Goal: Complete application form

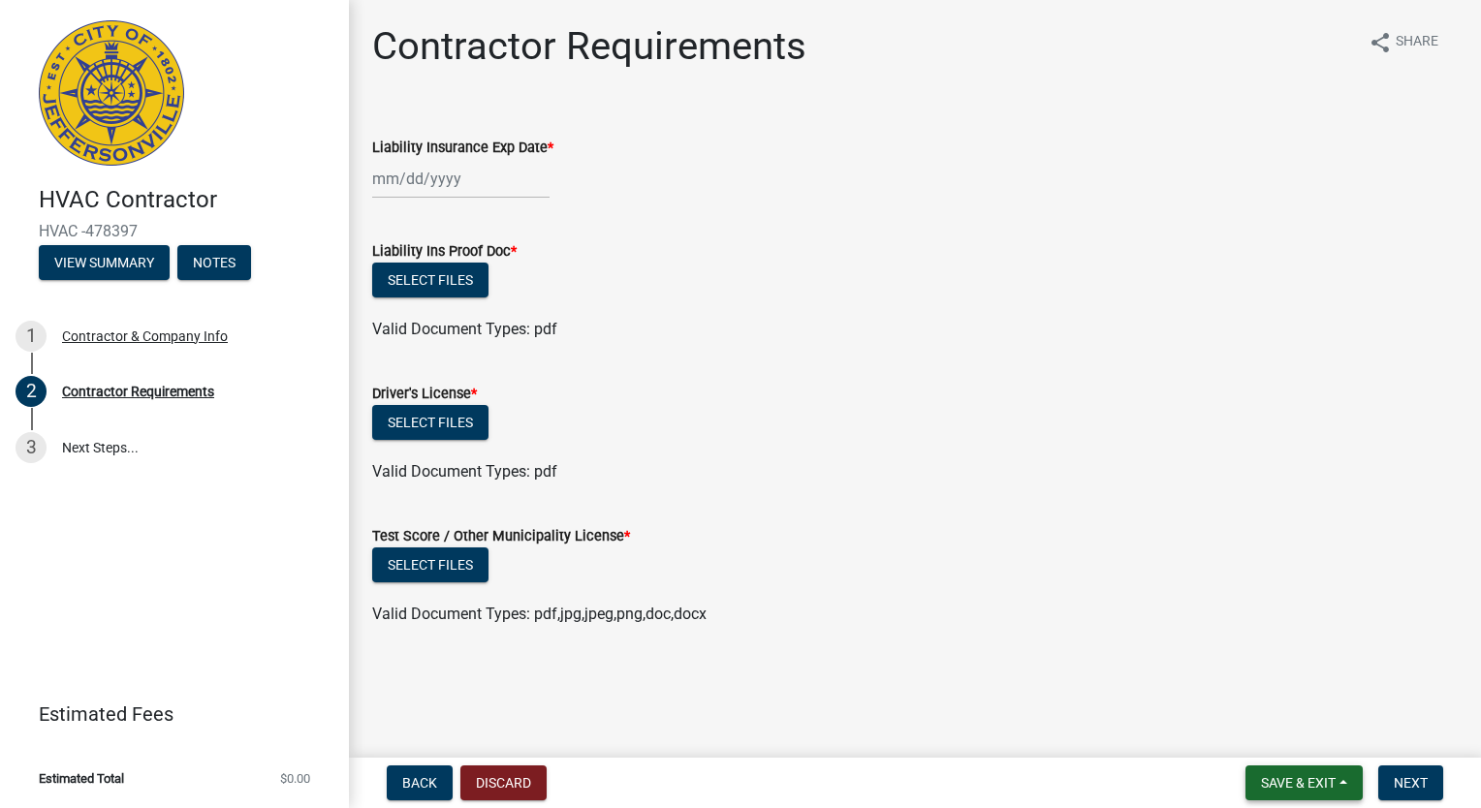
click at [1329, 775] on span "Save & Exit" at bounding box center [1298, 783] width 75 height 16
click at [1048, 466] on div "Valid Document Types: pdf" at bounding box center [915, 471] width 1115 height 23
click at [481, 162] on div at bounding box center [460, 179] width 177 height 40
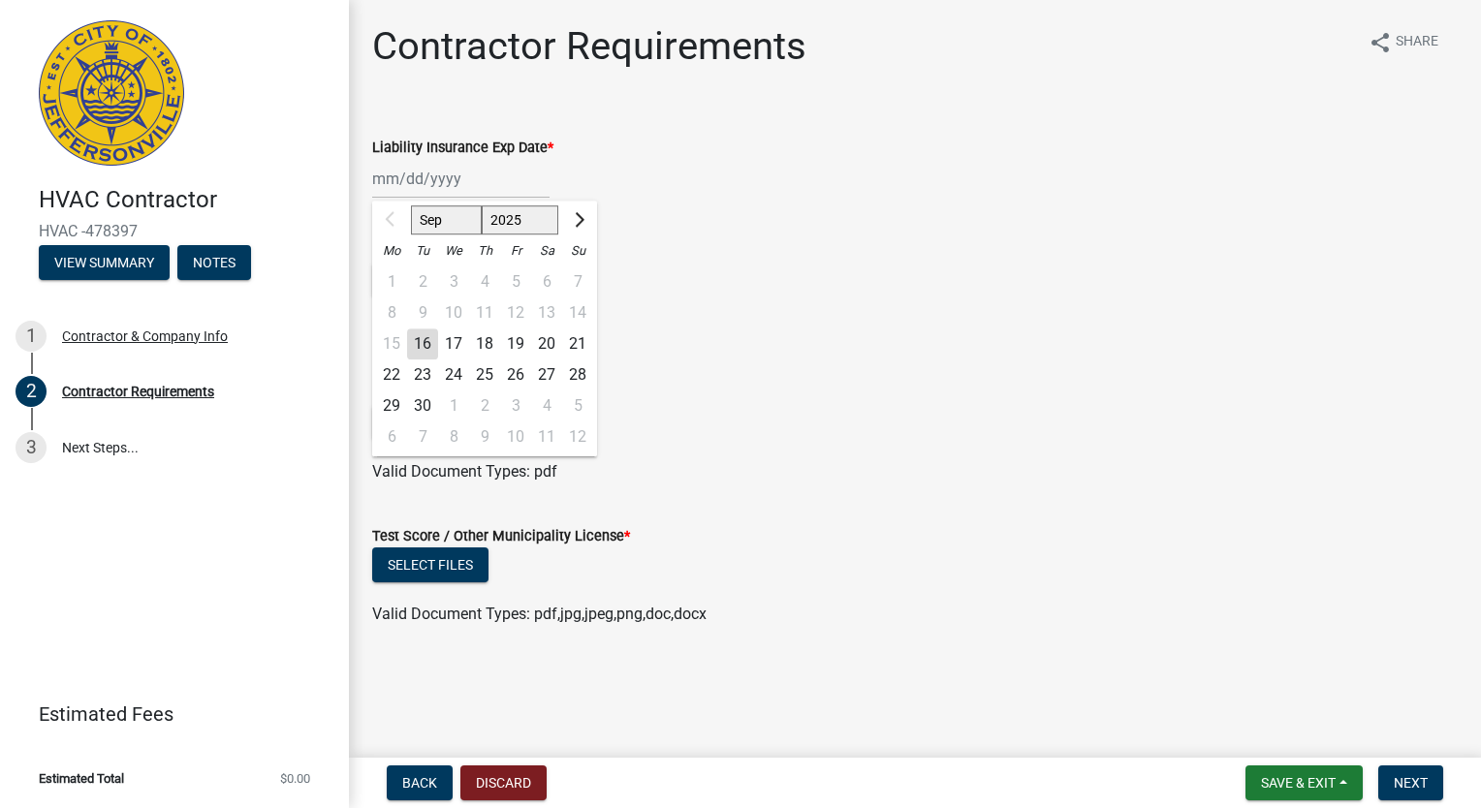
click at [968, 259] on div "Liability Ins Proof Doc *" at bounding box center [915, 250] width 1086 height 23
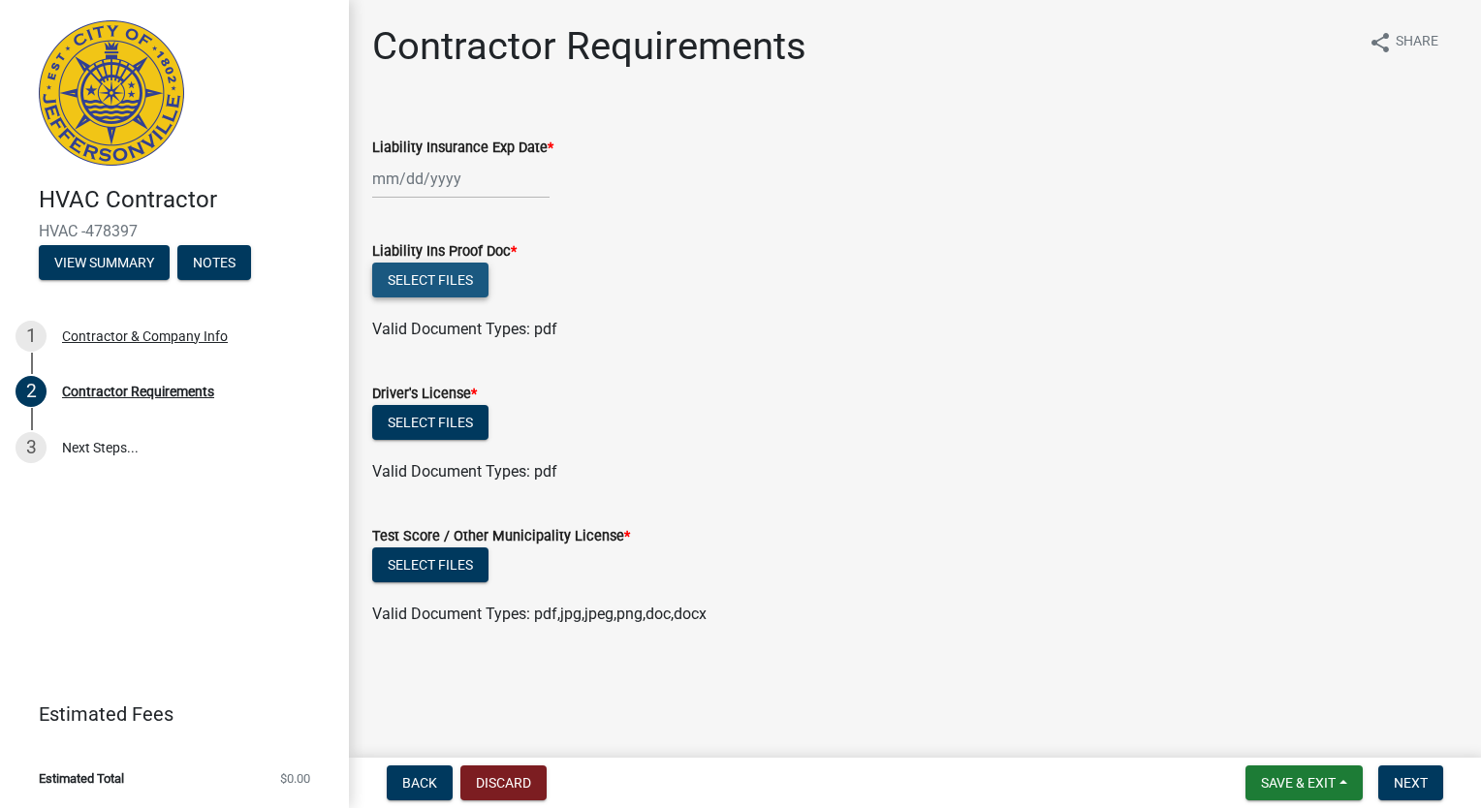
click at [475, 293] on button "Select files" at bounding box center [430, 280] width 116 height 35
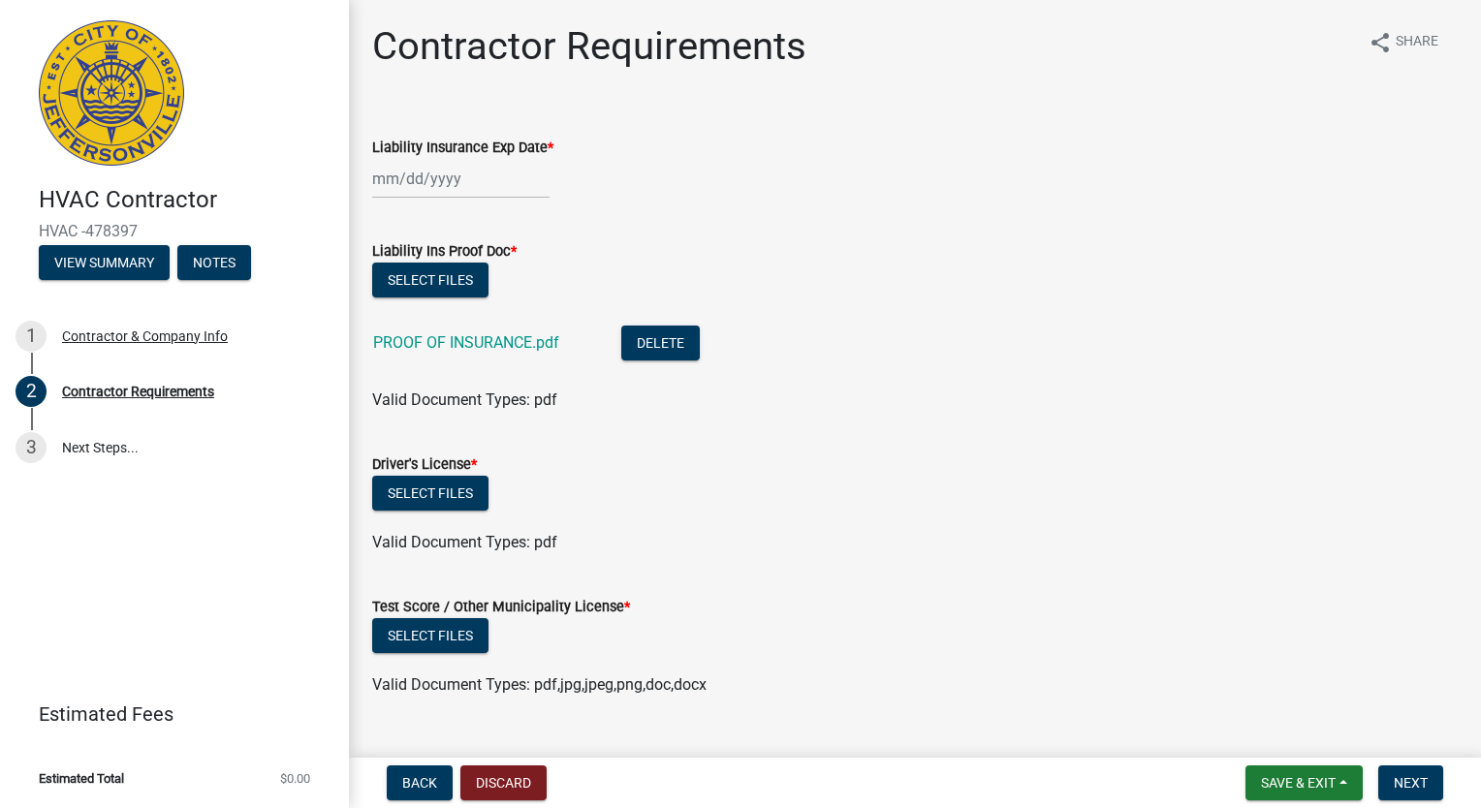
click at [426, 176] on div at bounding box center [460, 179] width 177 height 40
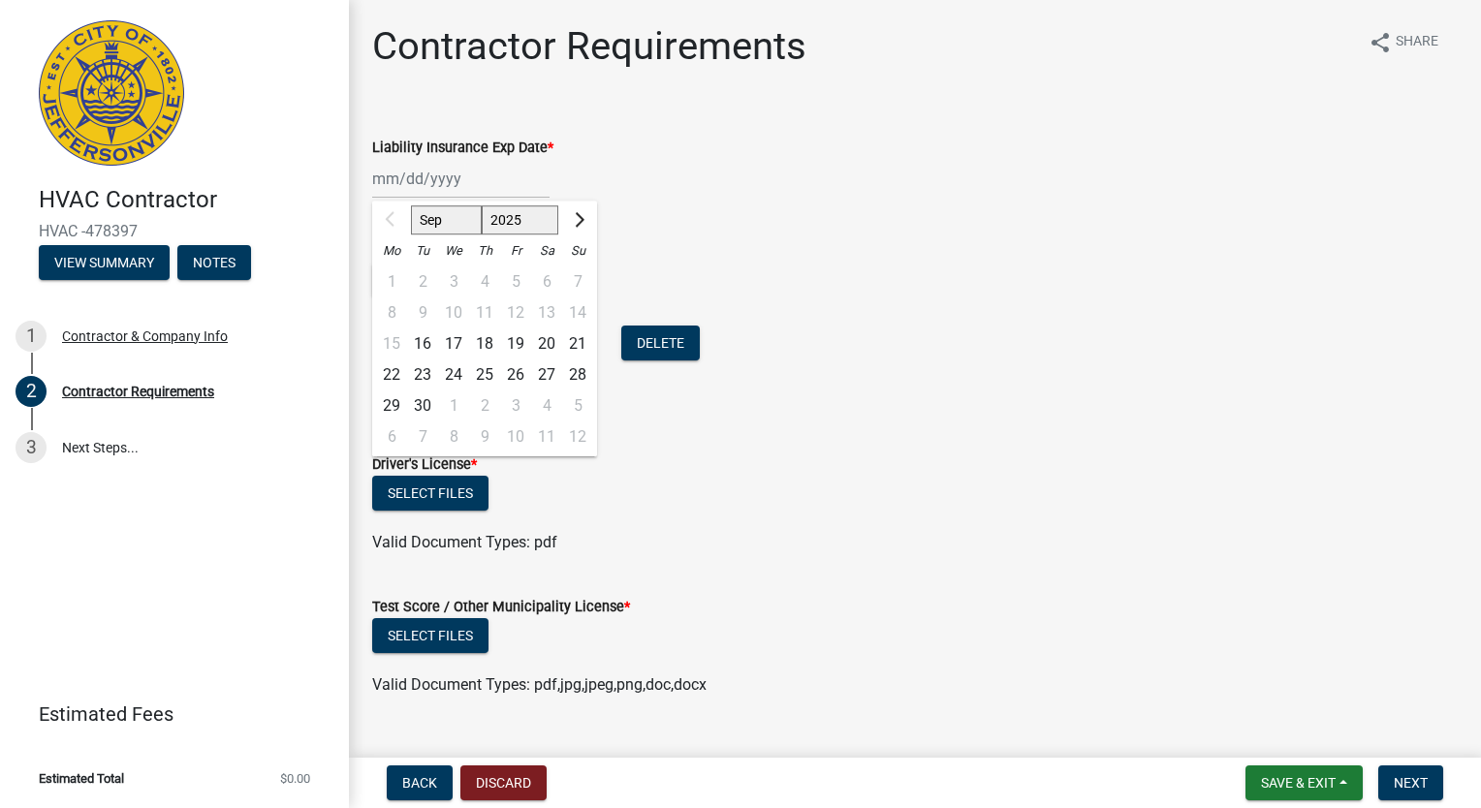
click at [733, 202] on wm-data-entity-input "Liability Insurance Exp Date * Sep Oct Nov [DATE] 2026 2027 2028 2029 2030 2031…" at bounding box center [915, 163] width 1086 height 108
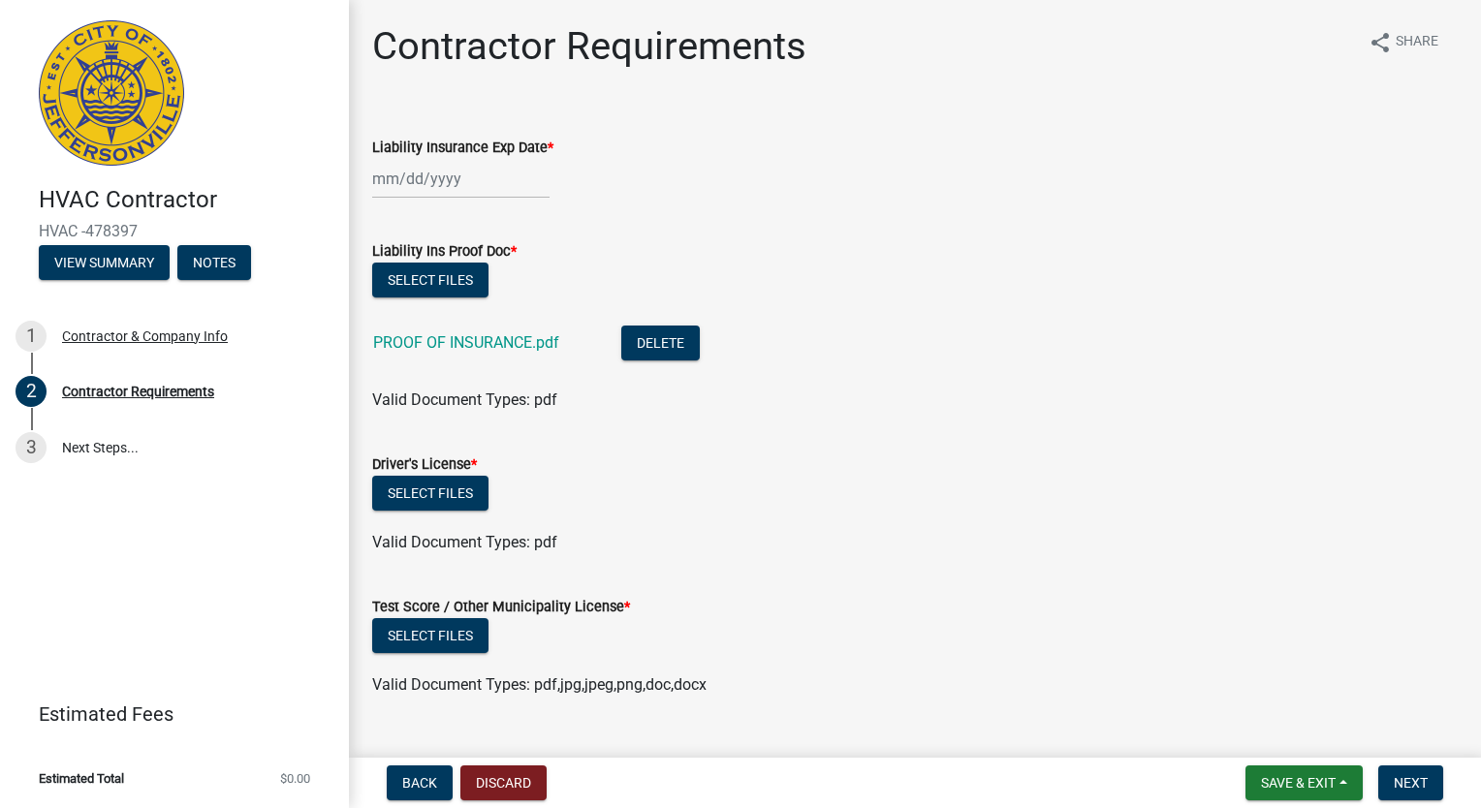
click at [418, 180] on div at bounding box center [460, 179] width 177 height 40
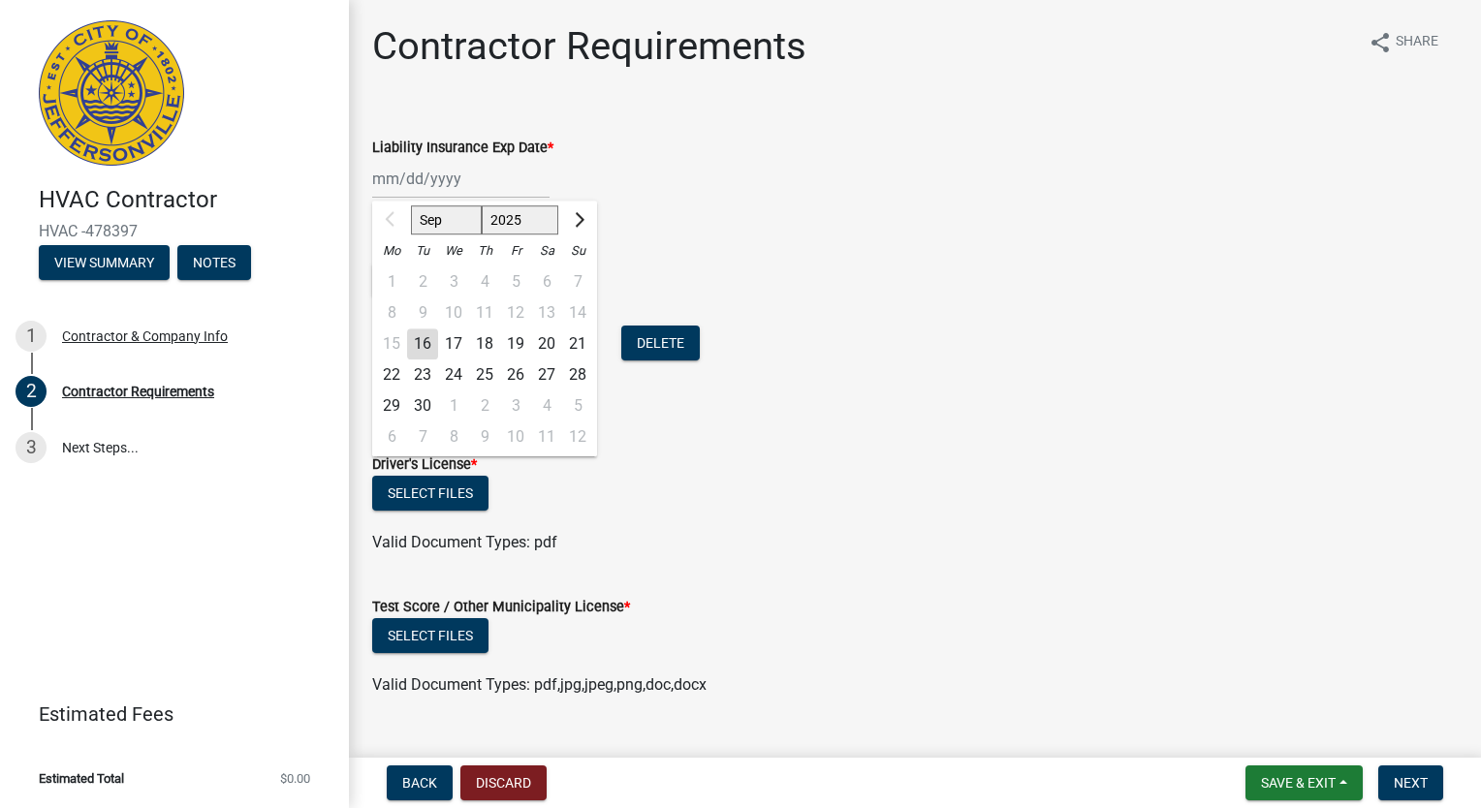
click at [467, 226] on select "Sep Oct Nov Dec" at bounding box center [446, 219] width 71 height 29
select select "10"
click at [411, 205] on select "Sep Oct Nov Dec" at bounding box center [446, 219] width 71 height 29
click at [483, 374] on div "23" at bounding box center [484, 375] width 31 height 31
type input "[DATE]"
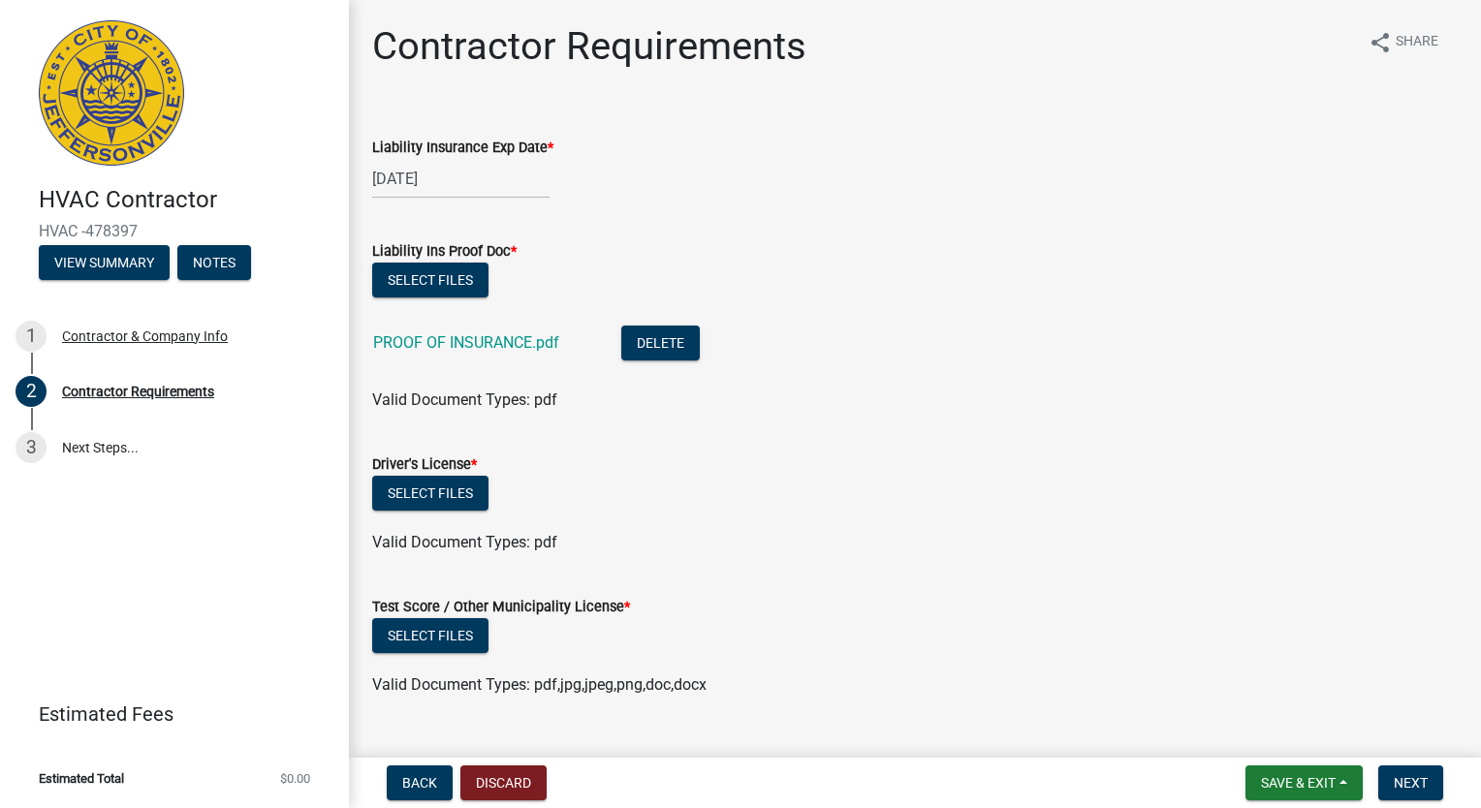
click at [850, 483] on div "Select files" at bounding box center [915, 496] width 1086 height 40
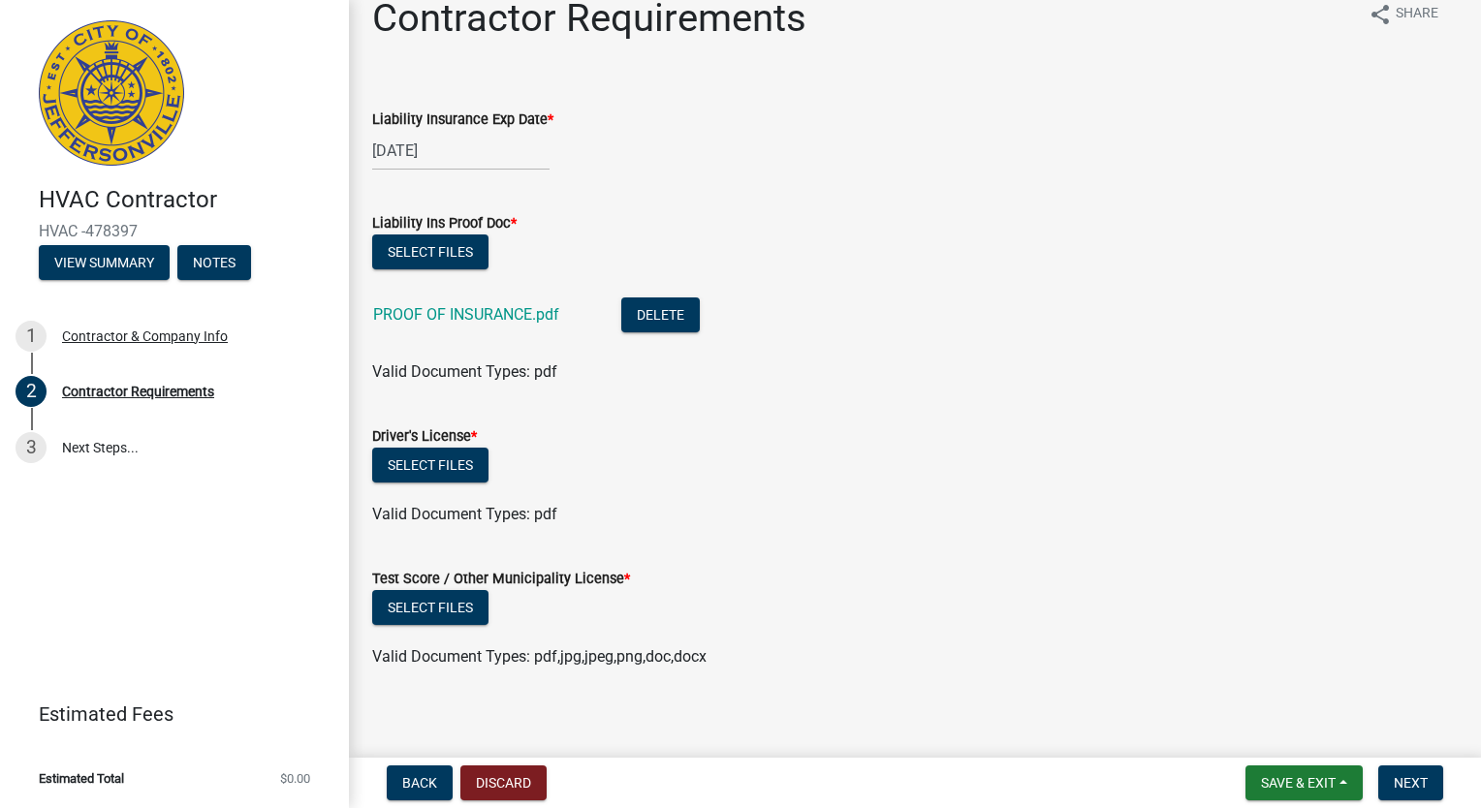
scroll to position [39, 0]
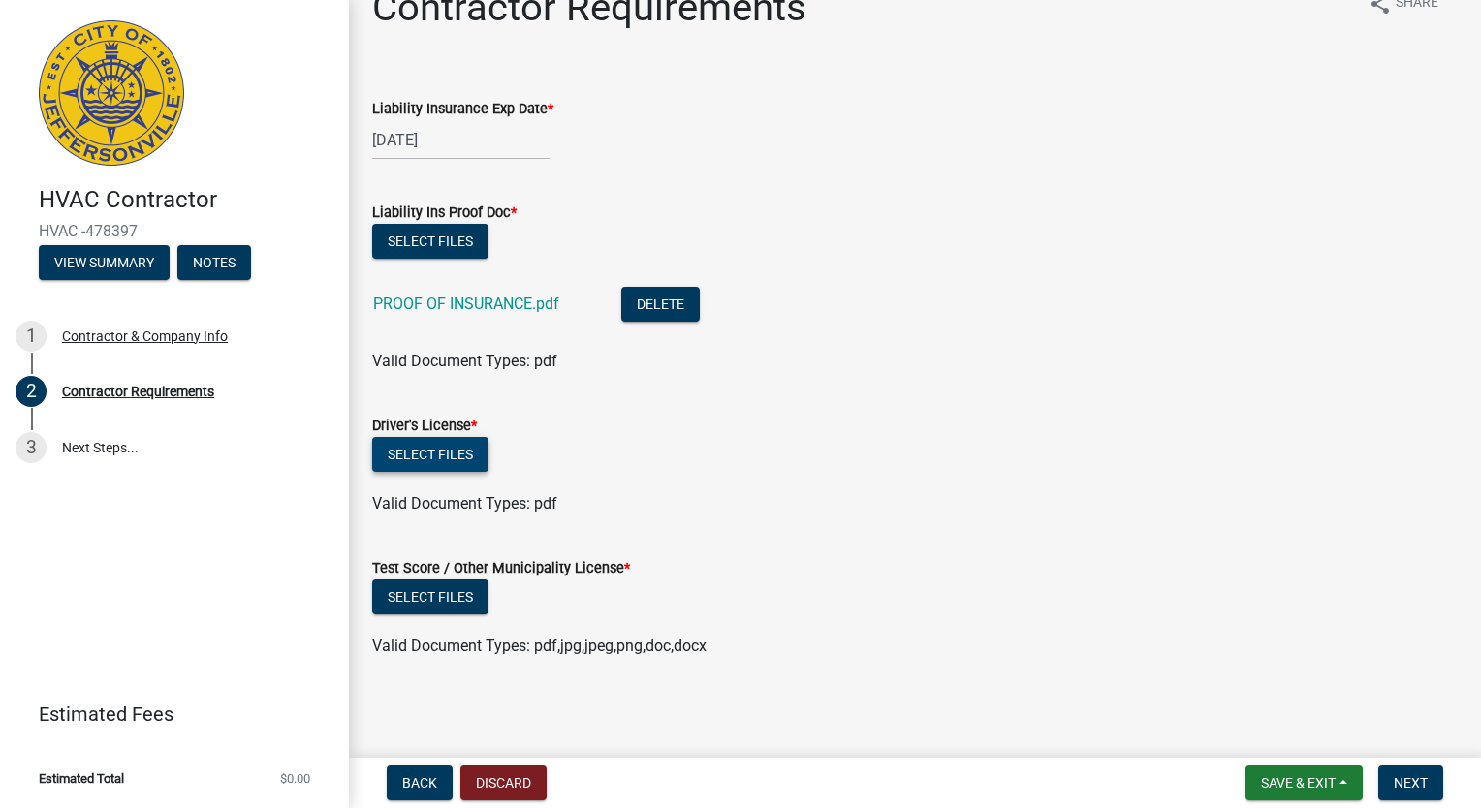
click at [449, 447] on button "Select files" at bounding box center [430, 454] width 116 height 35
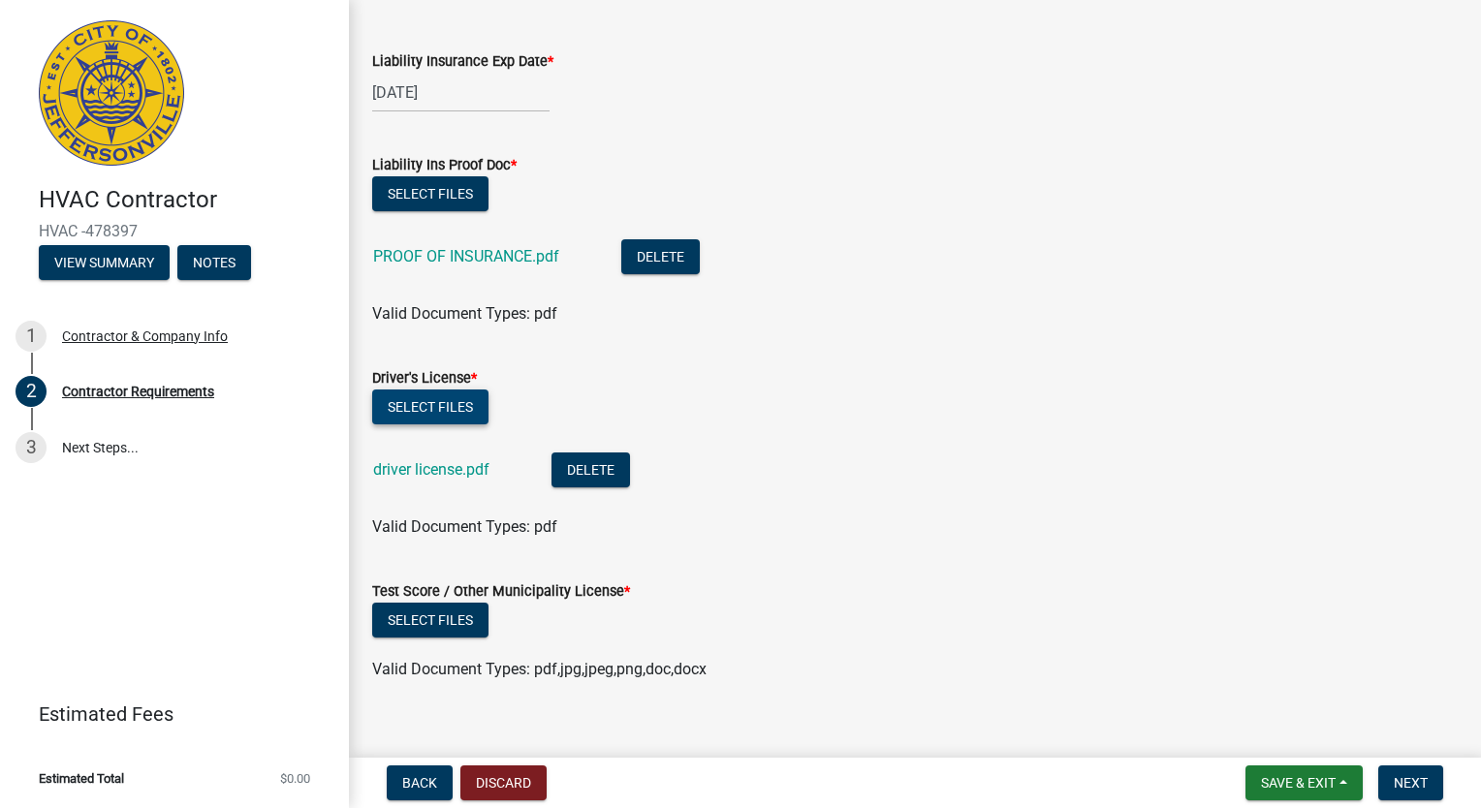
scroll to position [110, 0]
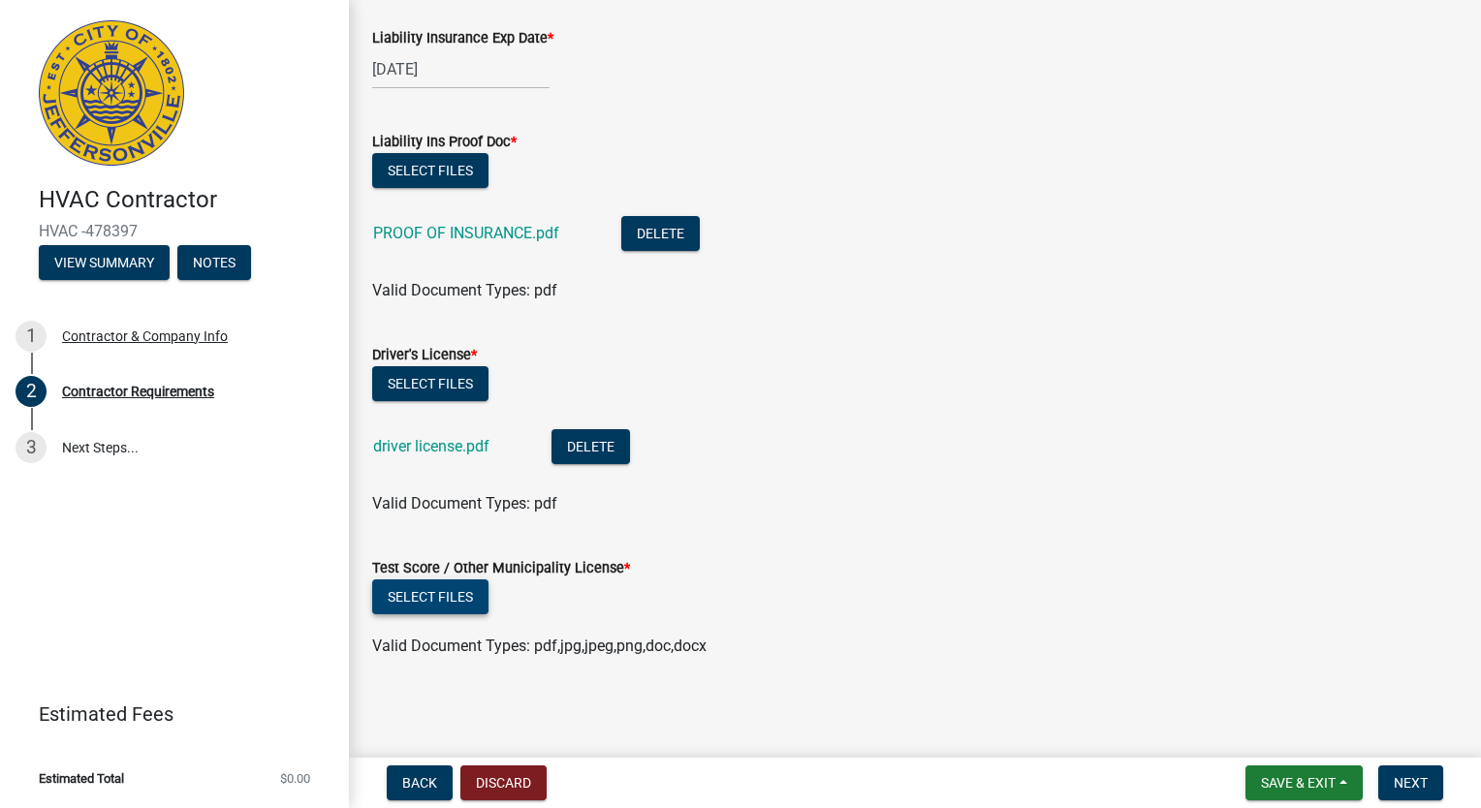
click at [473, 602] on button "Select files" at bounding box center [430, 597] width 116 height 35
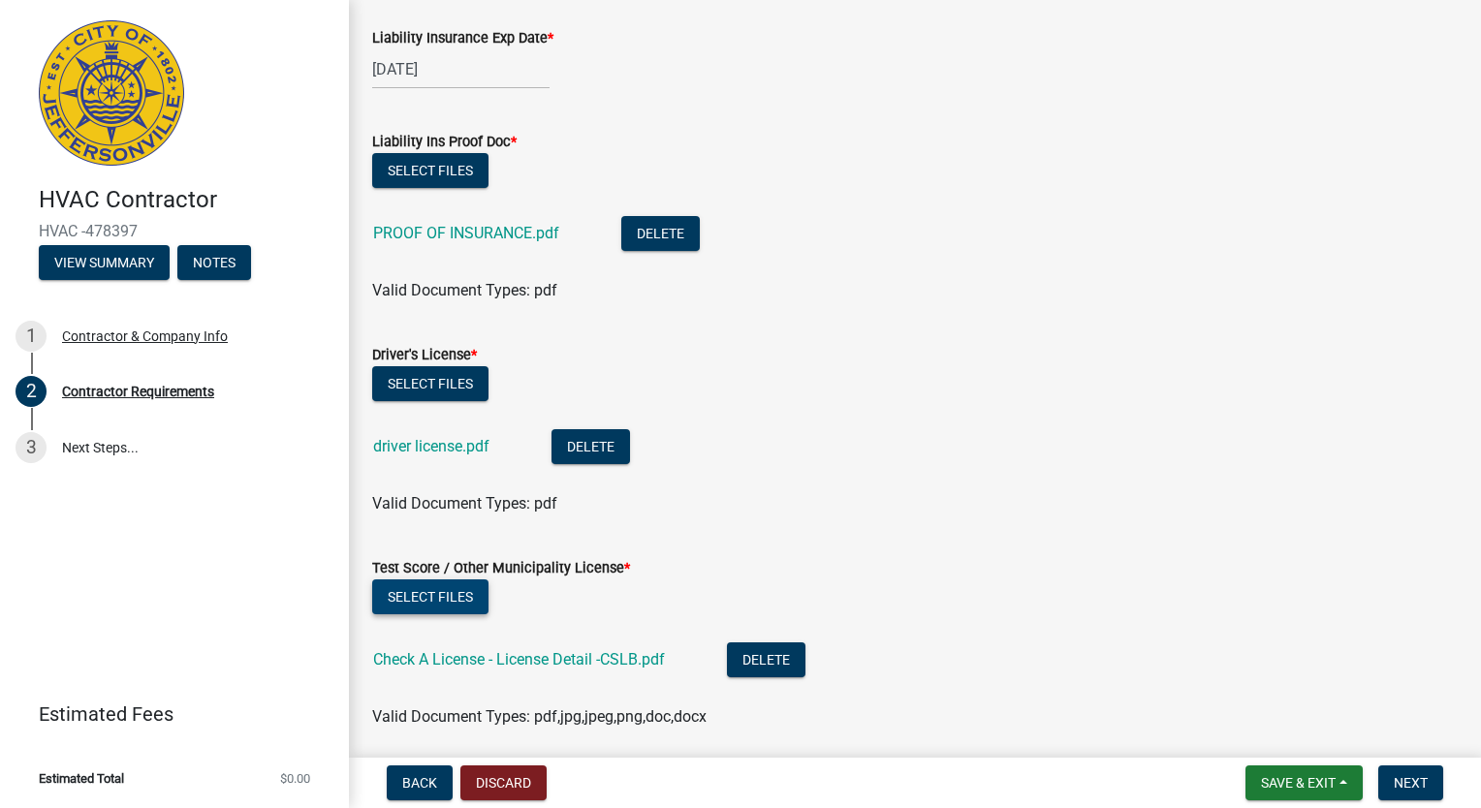
click at [455, 612] on button "Select files" at bounding box center [430, 597] width 116 height 35
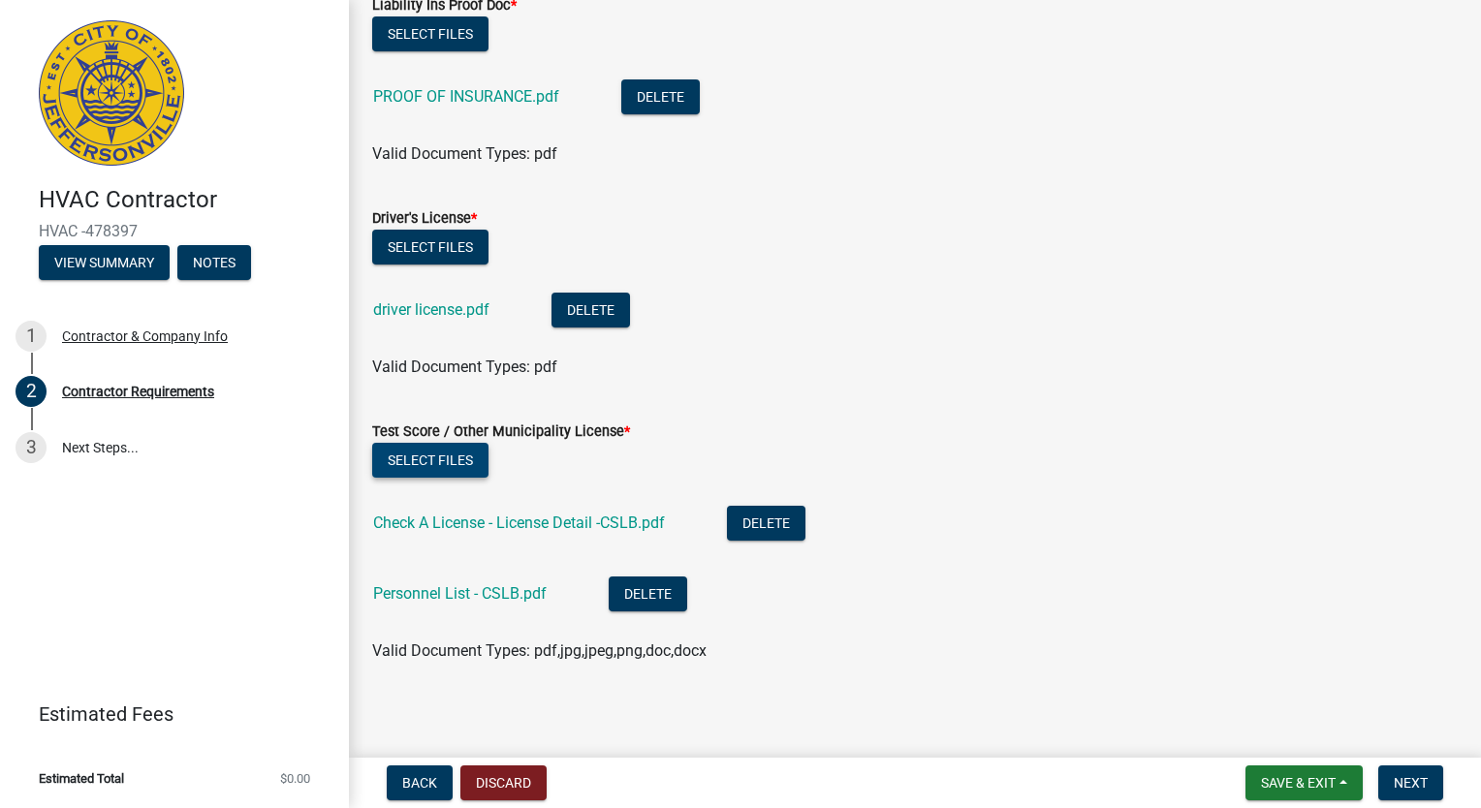
scroll to position [252, 0]
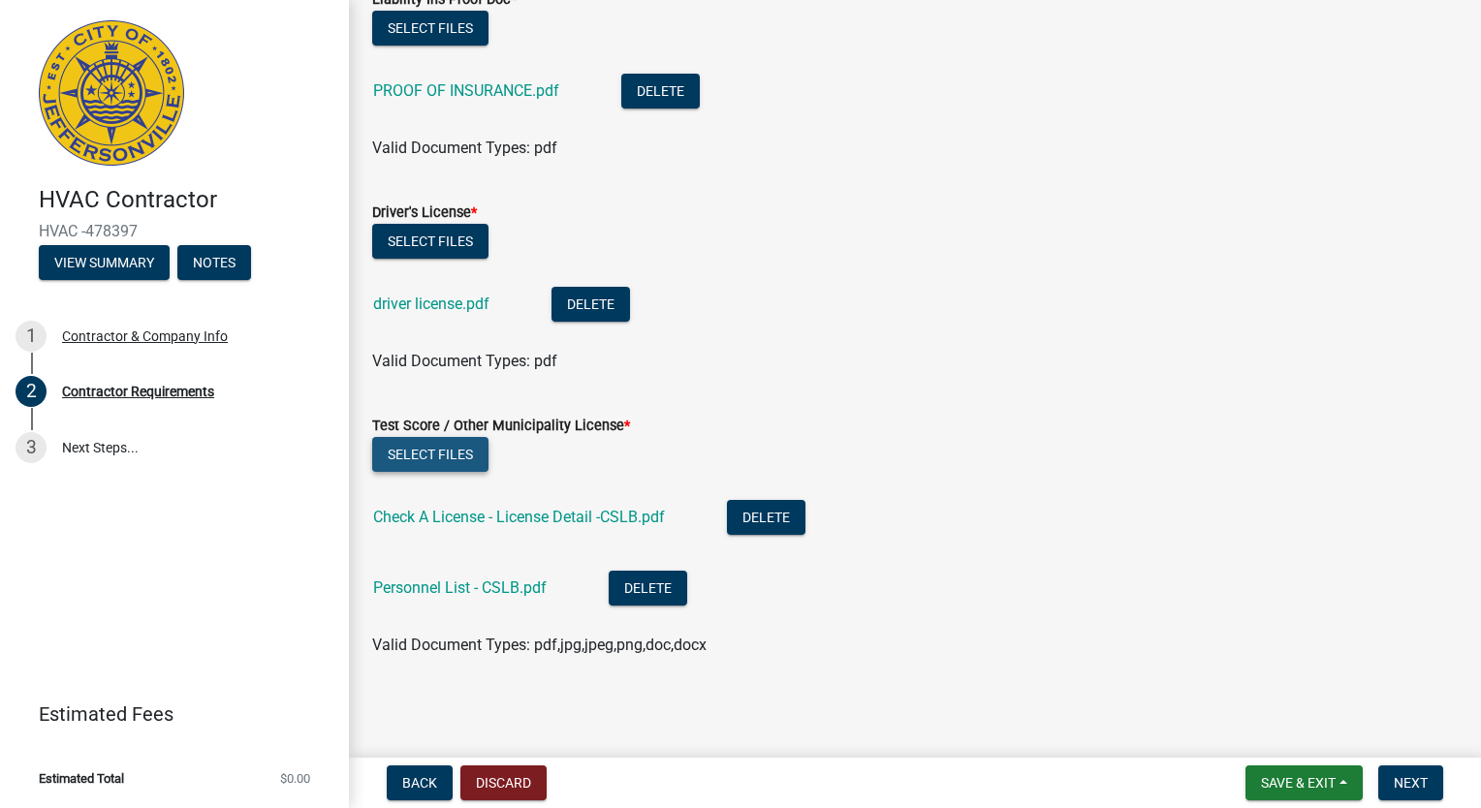
click at [461, 463] on button "Select files" at bounding box center [430, 454] width 116 height 35
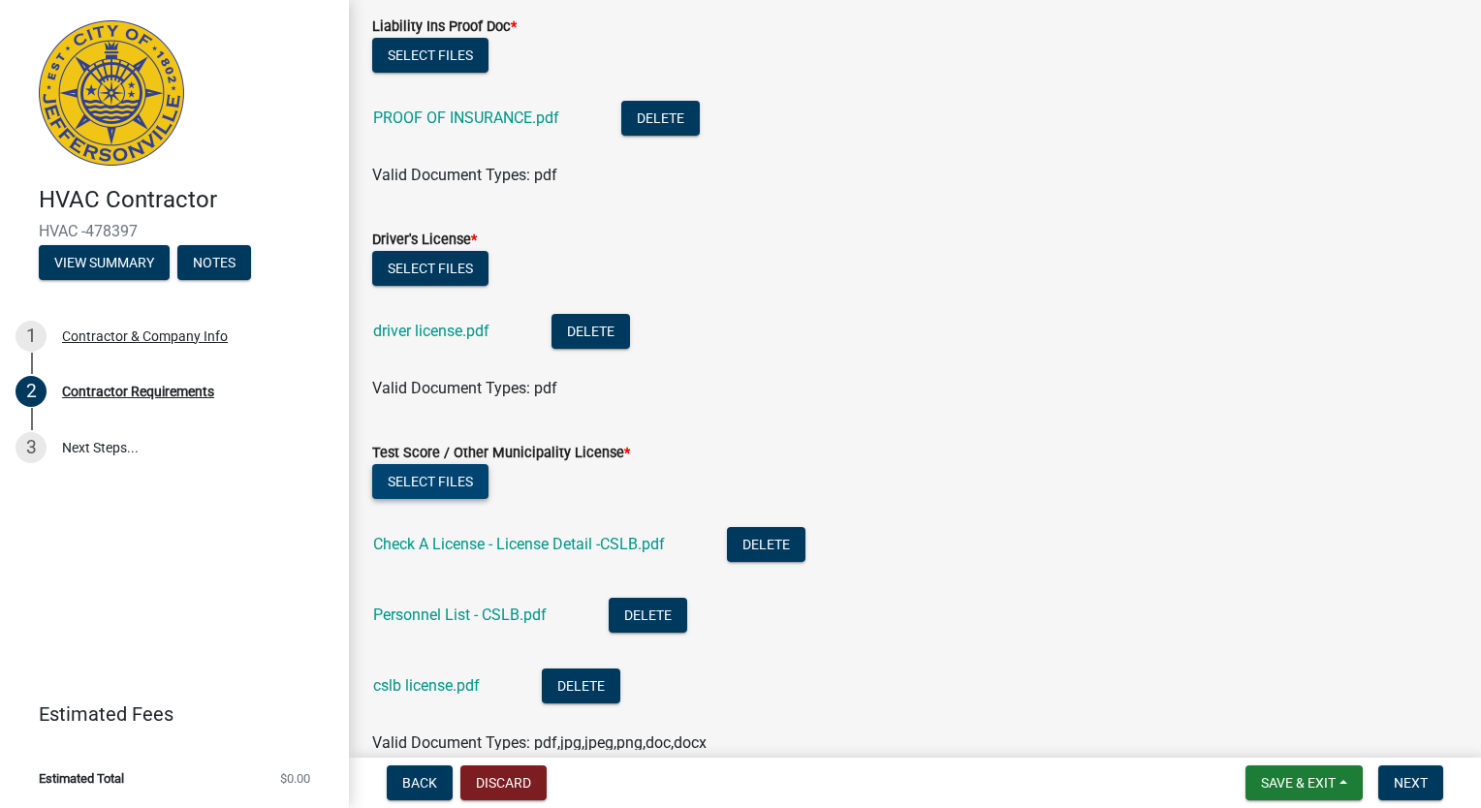
scroll to position [322, 0]
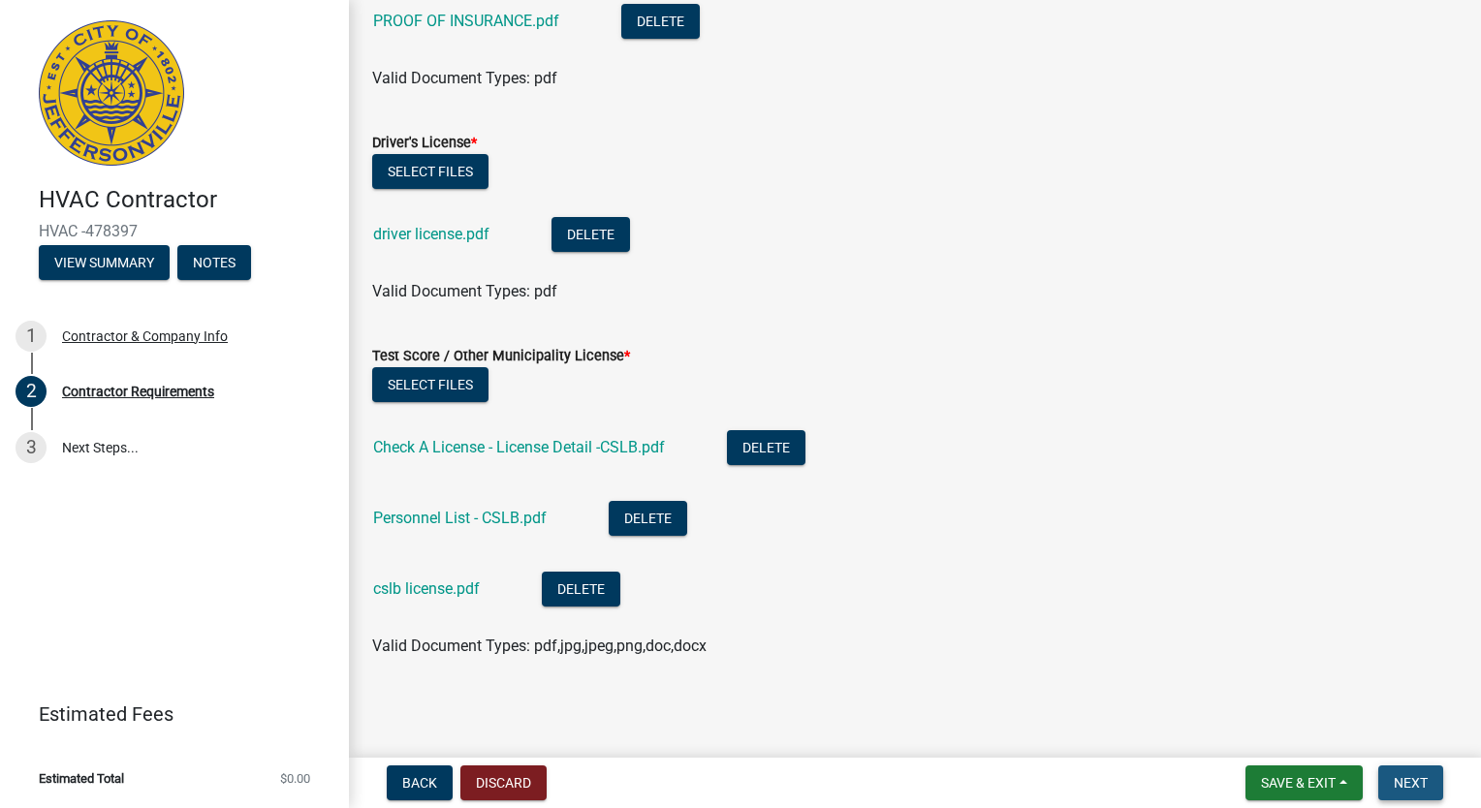
click at [1411, 781] on span "Next" at bounding box center [1411, 783] width 34 height 16
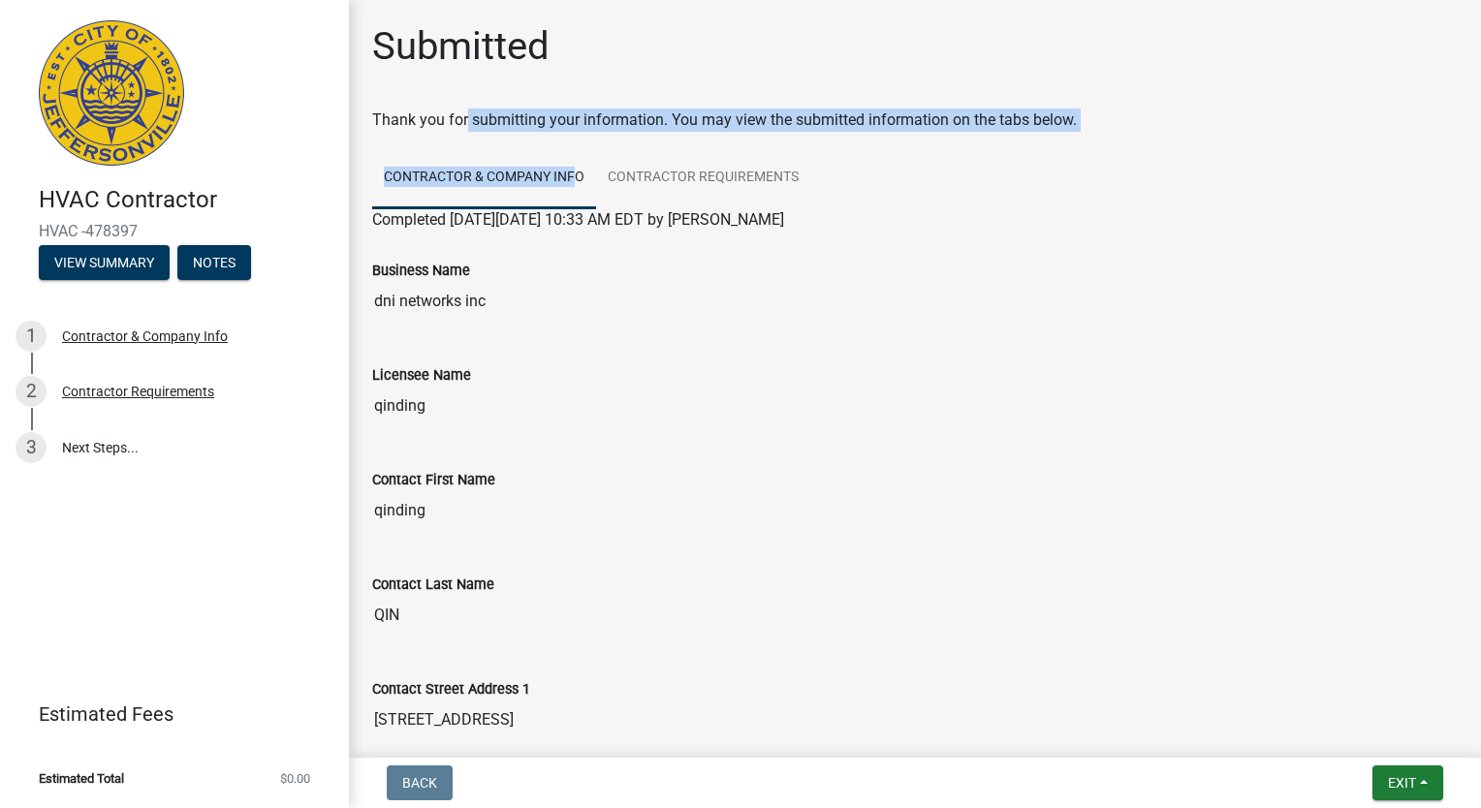
drag, startPoint x: 464, startPoint y: 119, endPoint x: 576, endPoint y: 195, distance: 134.7
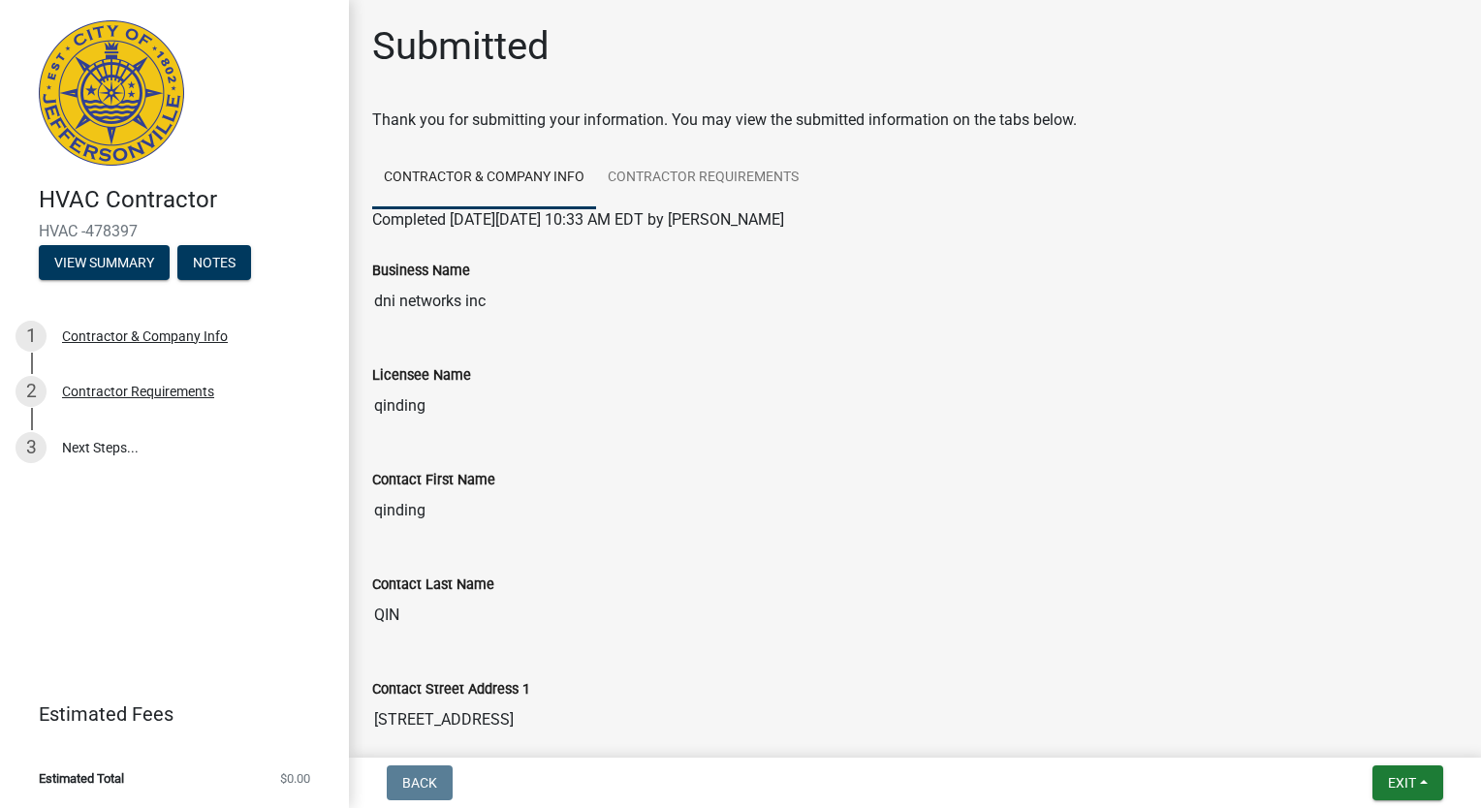
drag, startPoint x: 576, startPoint y: 195, endPoint x: 673, endPoint y: 230, distance: 103.0
click at [673, 230] on div "Completed [DATE][DATE] 10:33 AM EDT by [PERSON_NAME]" at bounding box center [915, 219] width 1086 height 23
click at [714, 183] on link "Contractor Requirements" at bounding box center [703, 178] width 214 height 62
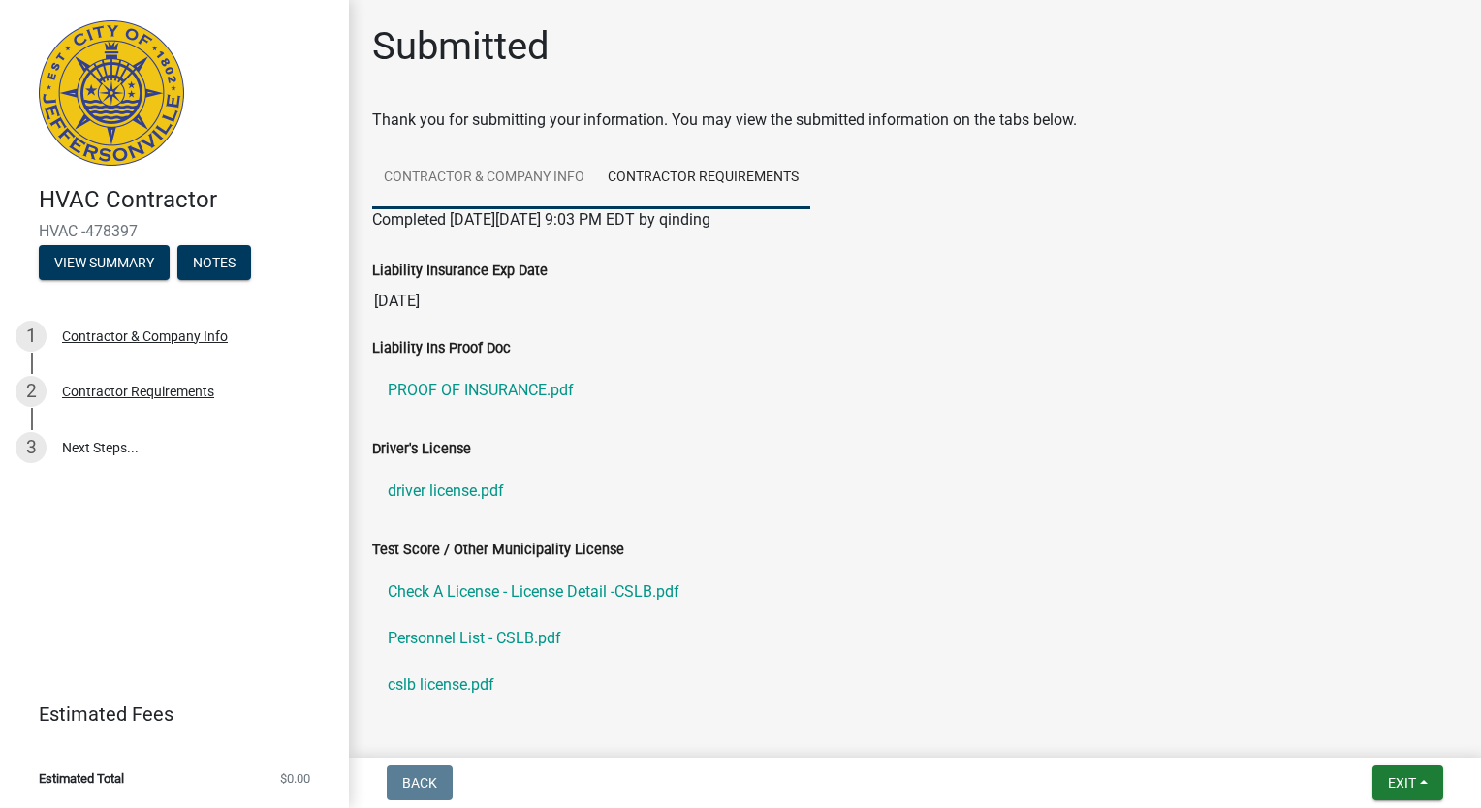
click at [500, 165] on link "Contractor & Company Info" at bounding box center [484, 178] width 224 height 62
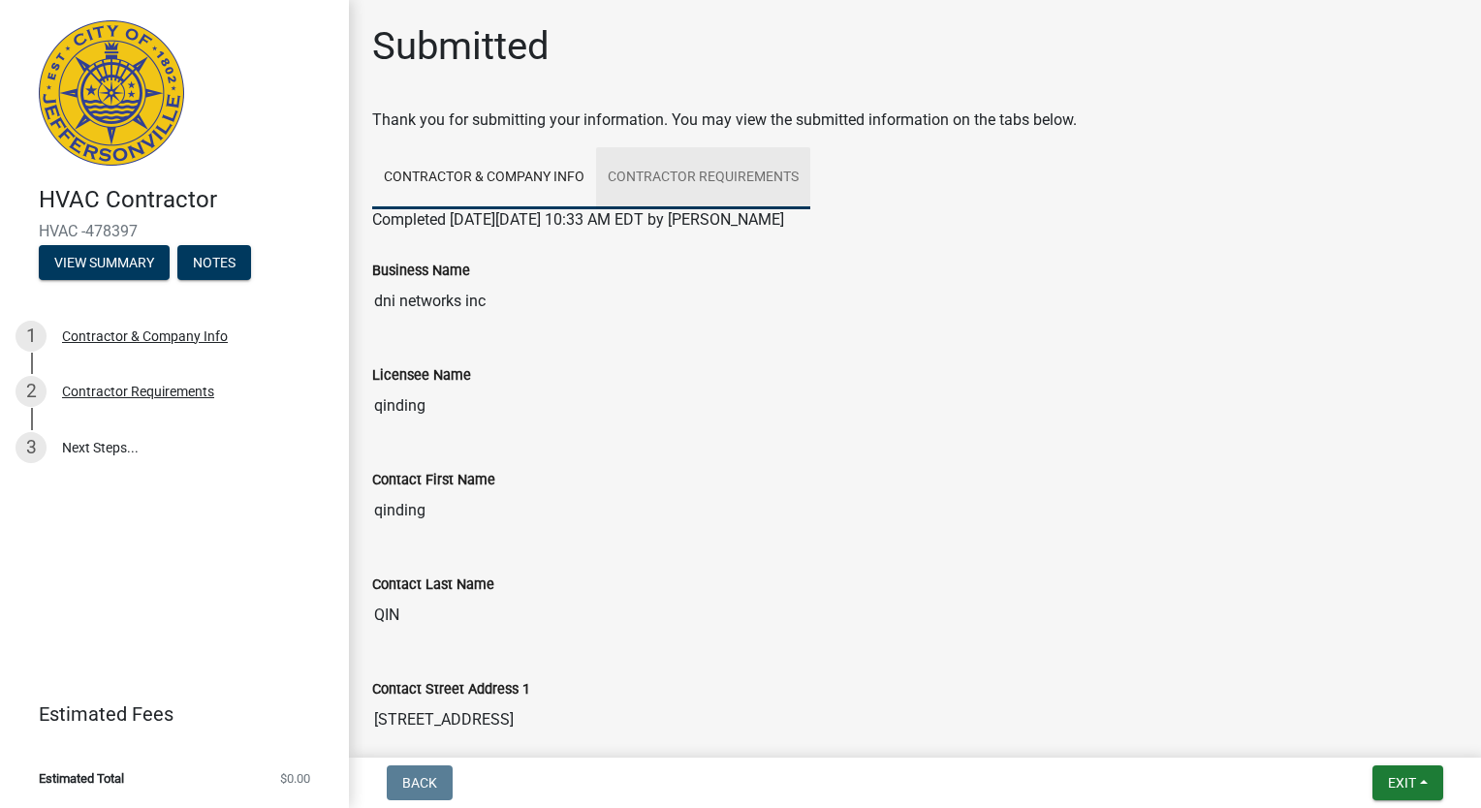
click at [660, 168] on link "Contractor Requirements" at bounding box center [703, 178] width 214 height 62
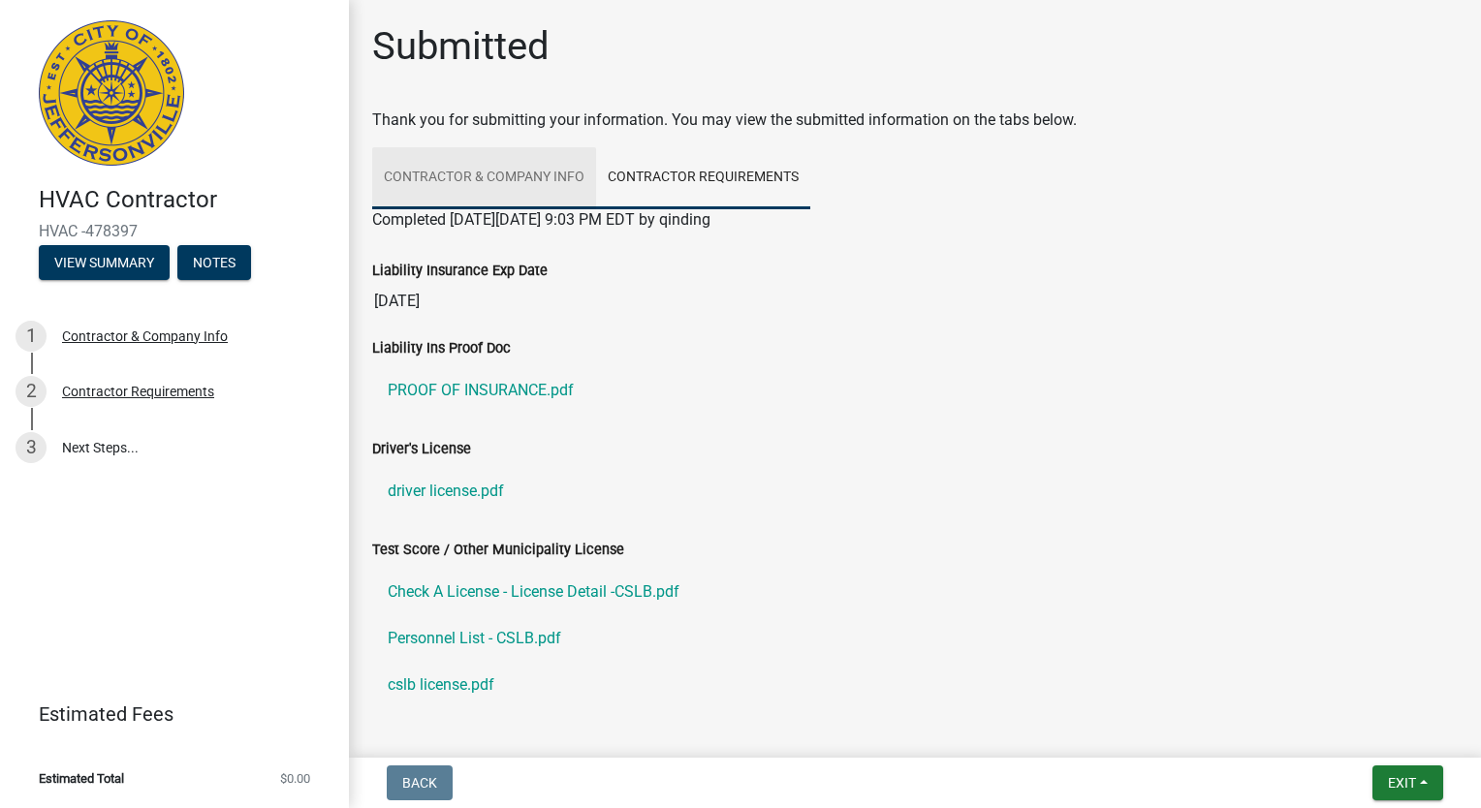
click at [422, 169] on link "Contractor & Company Info" at bounding box center [484, 178] width 224 height 62
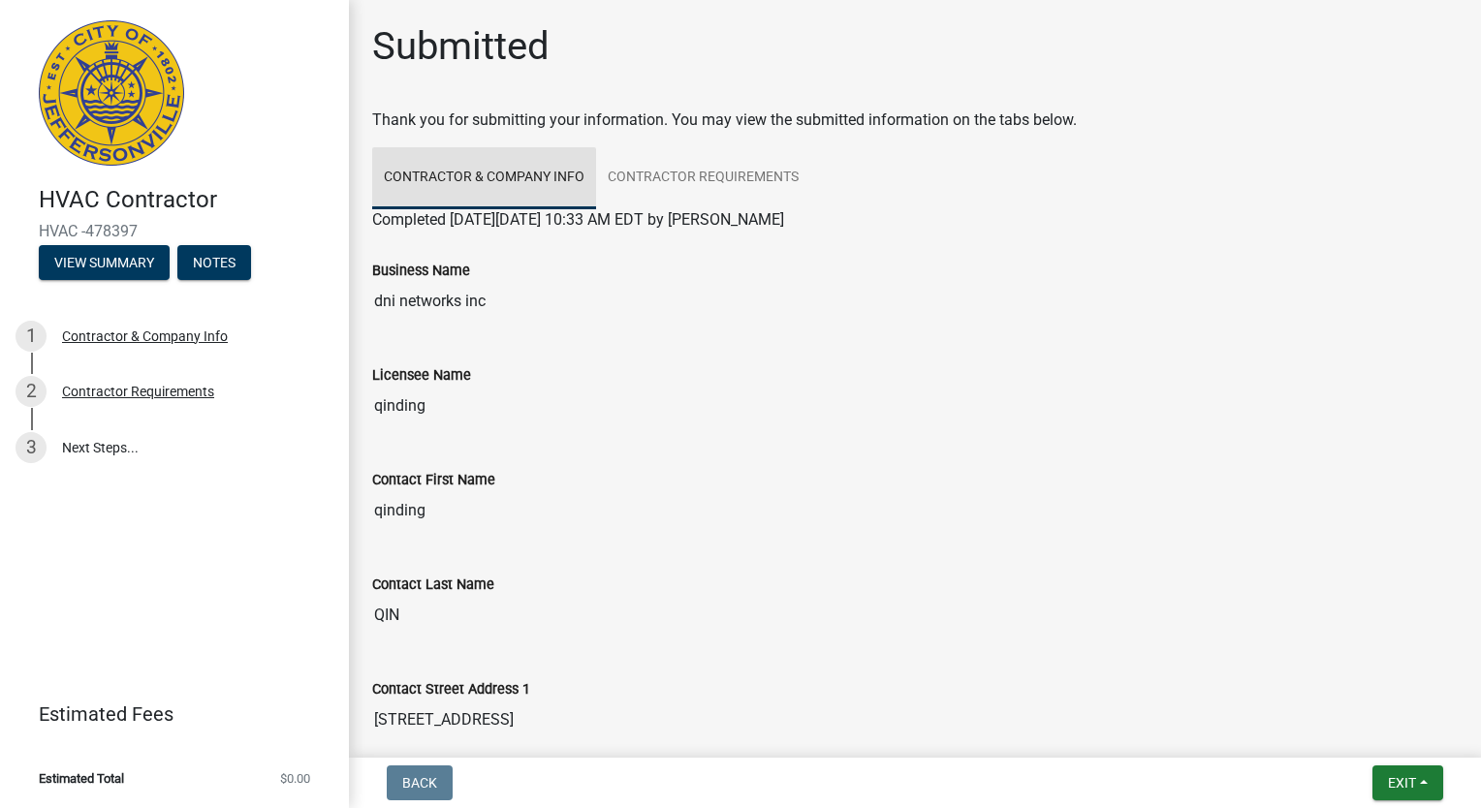
click at [497, 164] on link "Contractor & Company Info" at bounding box center [484, 178] width 224 height 62
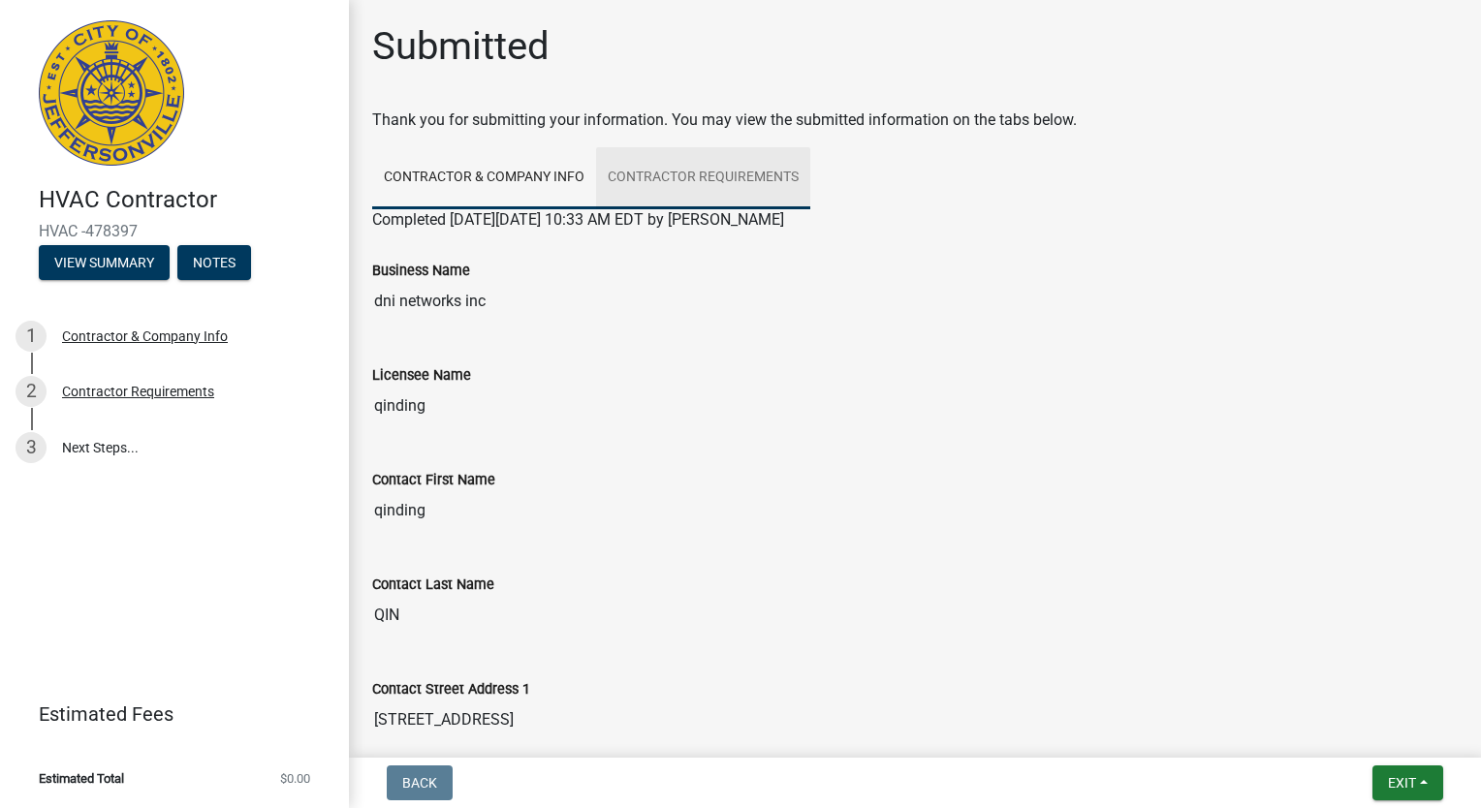
click at [662, 187] on link "Contractor Requirements" at bounding box center [703, 178] width 214 height 62
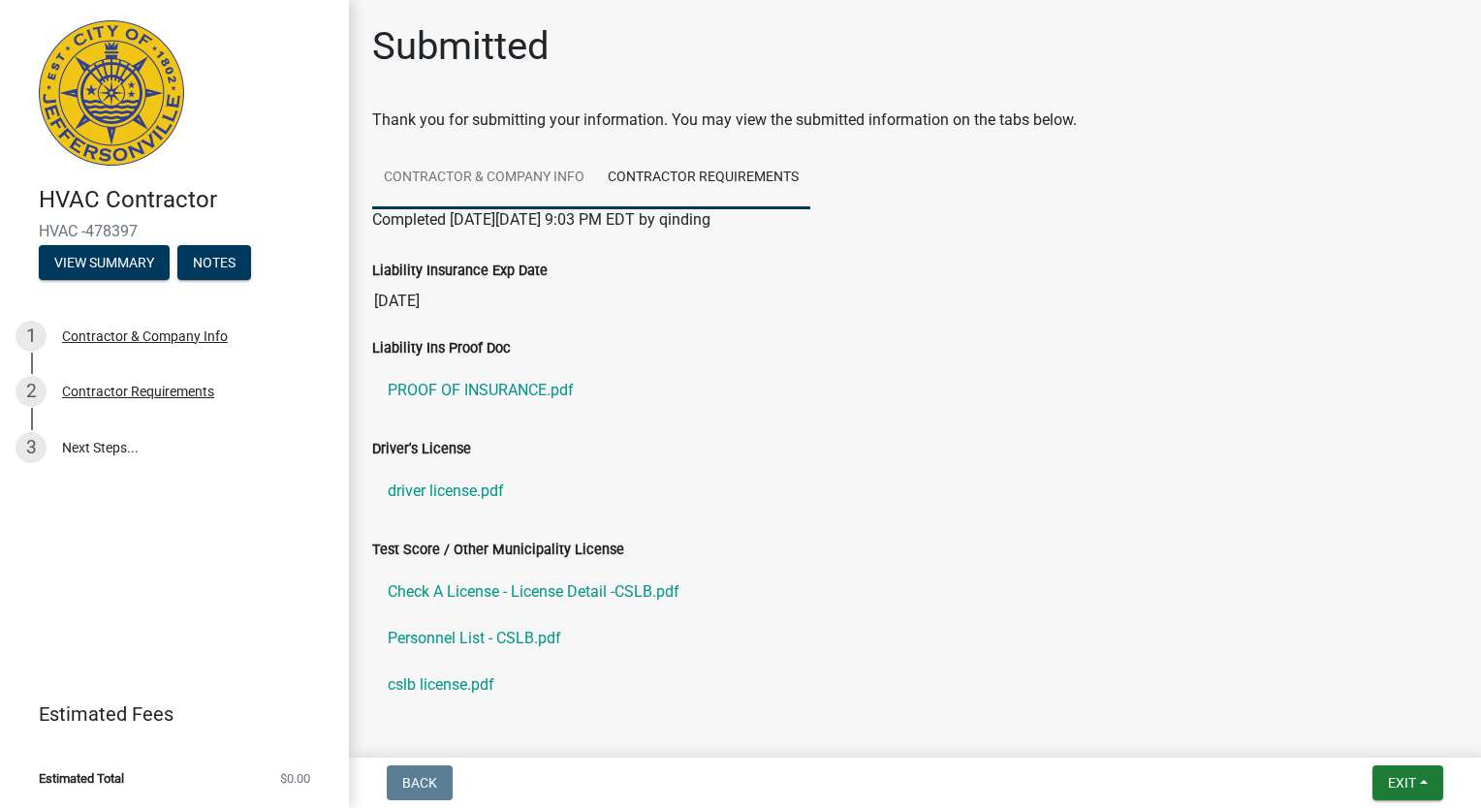
click at [523, 177] on link "Contractor & Company Info" at bounding box center [484, 178] width 224 height 62
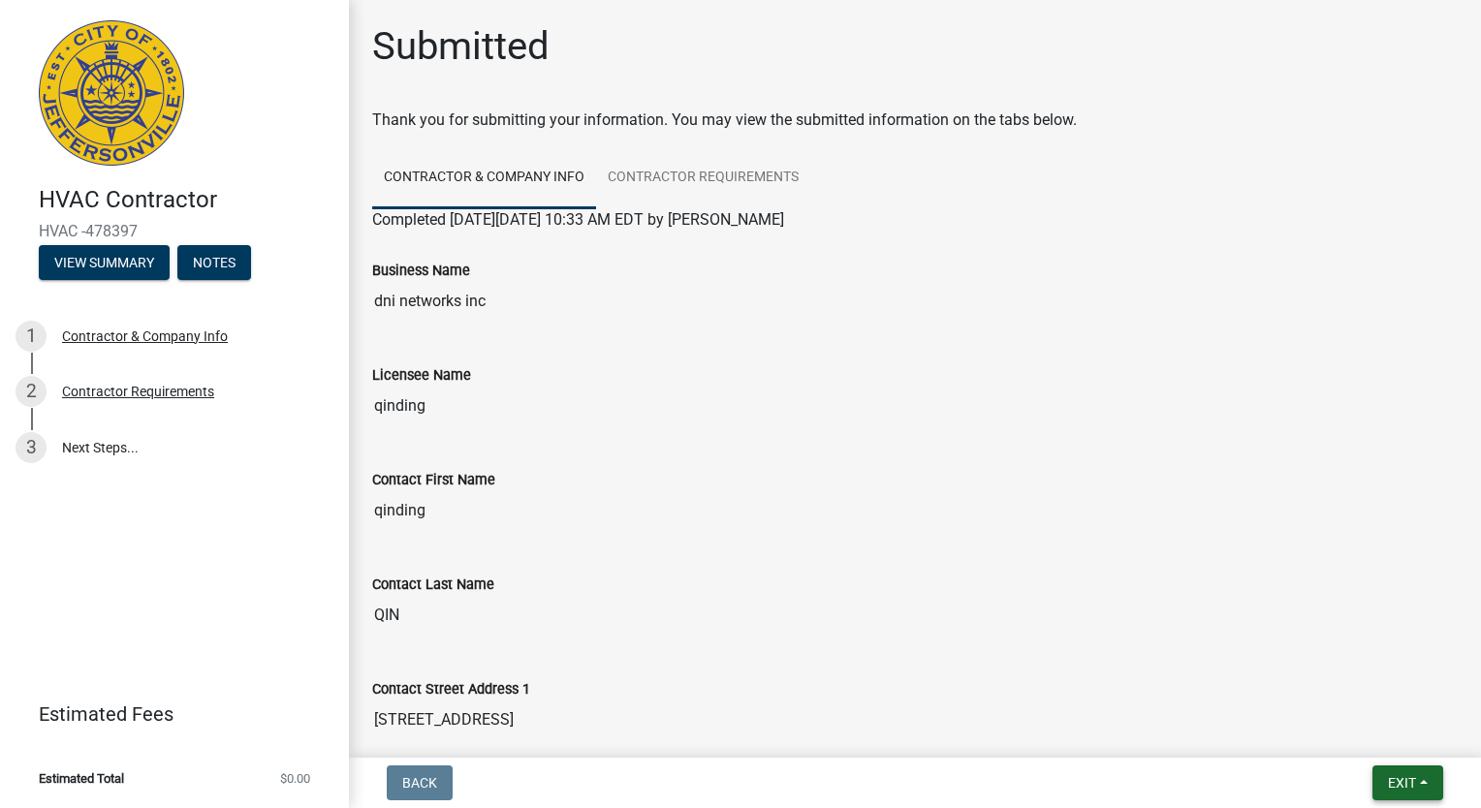
click at [1424, 781] on button "Exit" at bounding box center [1407, 783] width 71 height 35
click at [1076, 634] on div "Contact Last Name [PERSON_NAME]" at bounding box center [915, 598] width 1115 height 105
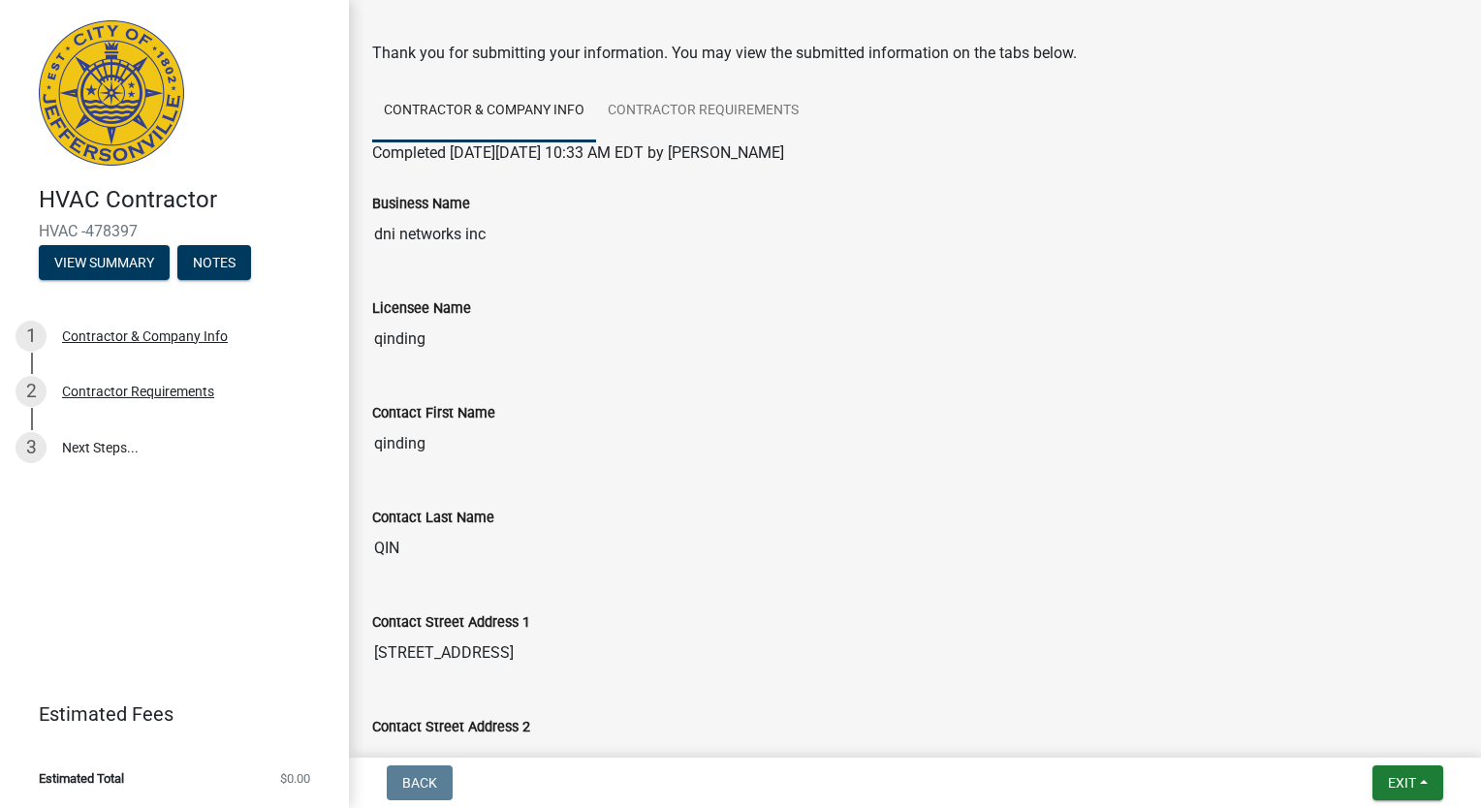
scroll to position [194, 0]
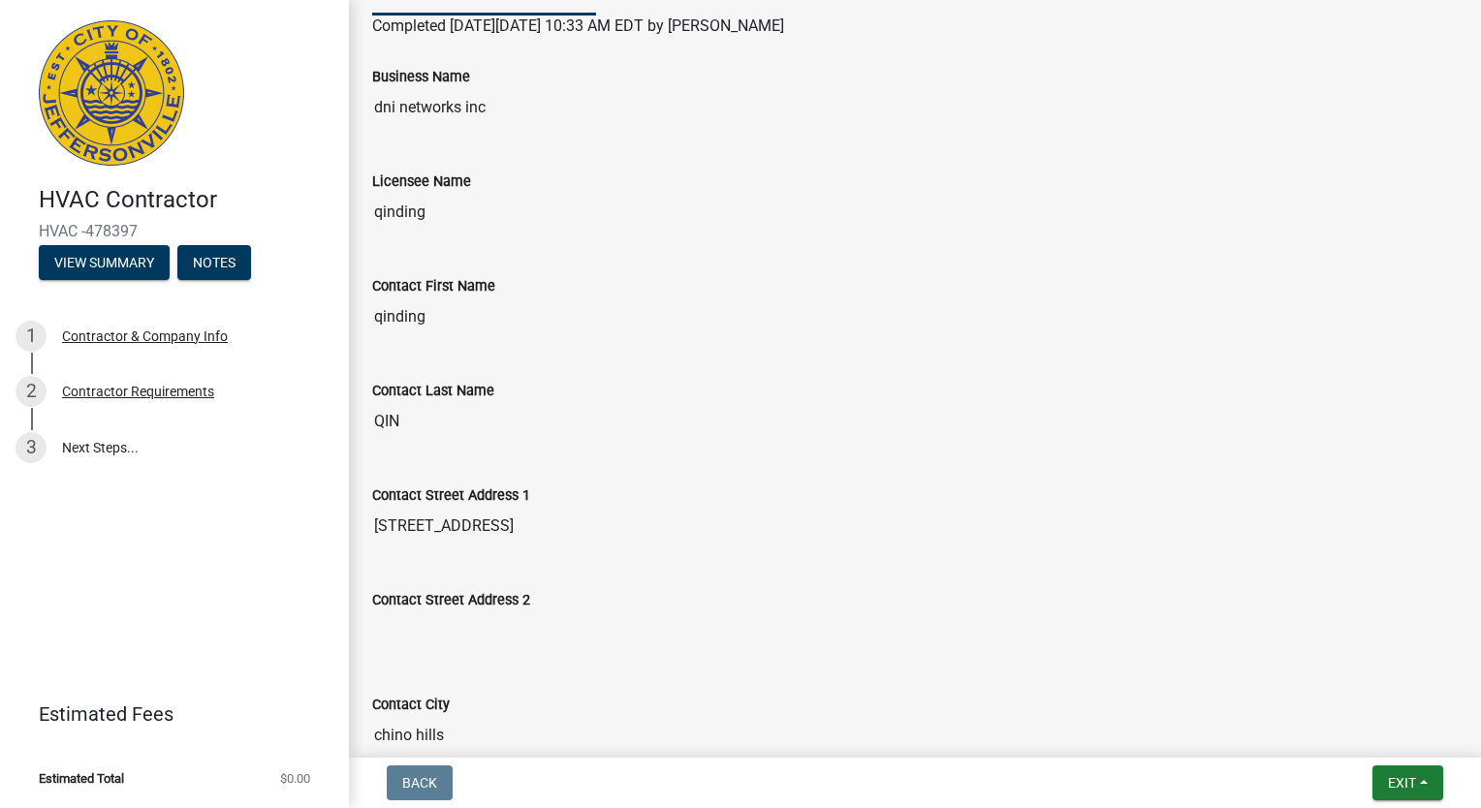
drag, startPoint x: 389, startPoint y: 302, endPoint x: 428, endPoint y: 310, distance: 40.5
click at [428, 310] on input "qinding" at bounding box center [915, 317] width 1086 height 39
click at [437, 314] on input "qinding" at bounding box center [915, 317] width 1086 height 39
click at [435, 316] on input "qinding" at bounding box center [915, 317] width 1086 height 39
drag, startPoint x: 423, startPoint y: 322, endPoint x: 394, endPoint y: 317, distance: 29.5
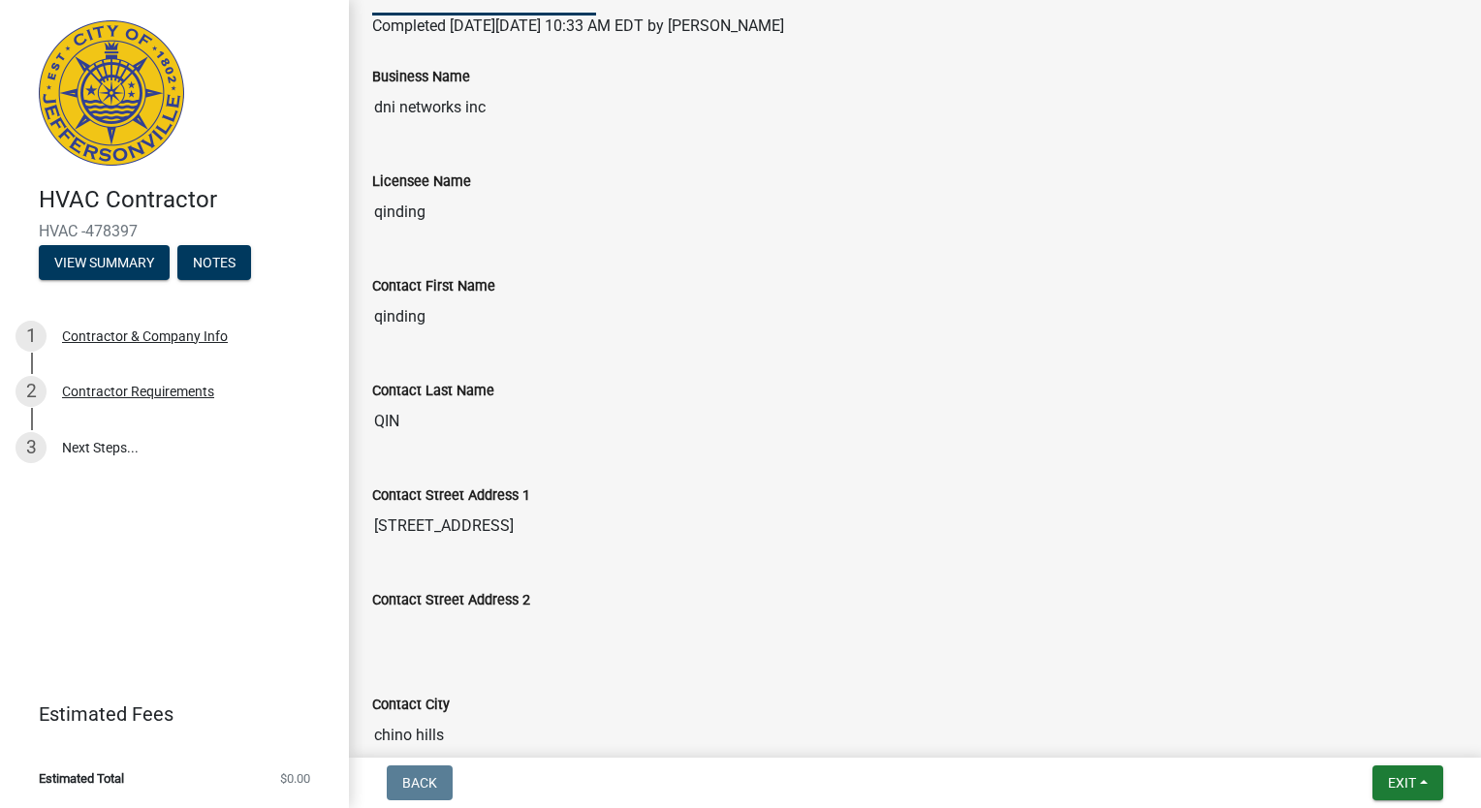
click at [394, 317] on input "qinding" at bounding box center [915, 317] width 1086 height 39
click at [874, 442] on div "Contact Last Name [PERSON_NAME]" at bounding box center [915, 404] width 1115 height 105
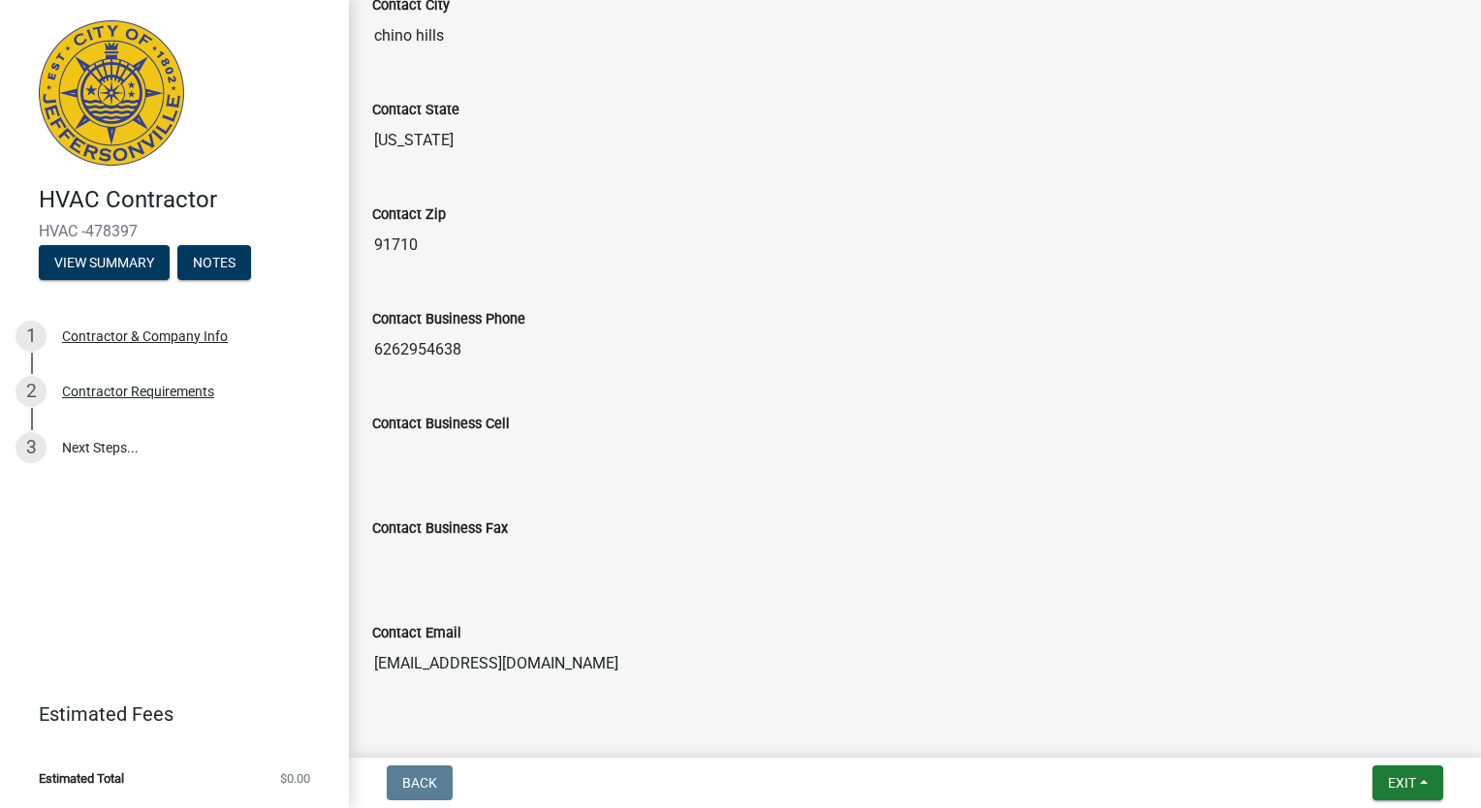
scroll to position [935, 0]
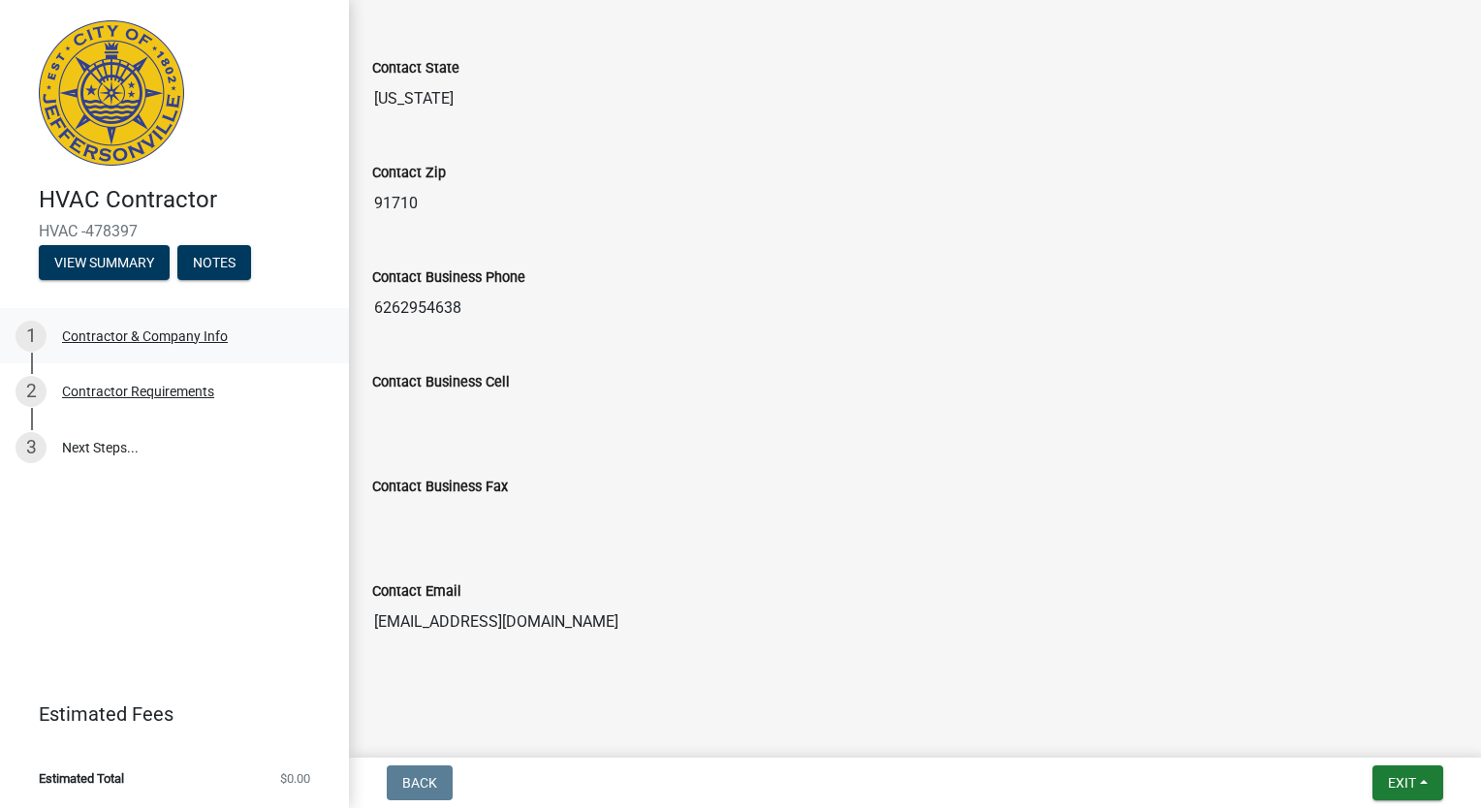
click at [155, 341] on div "Contractor & Company Info" at bounding box center [145, 337] width 166 height 14
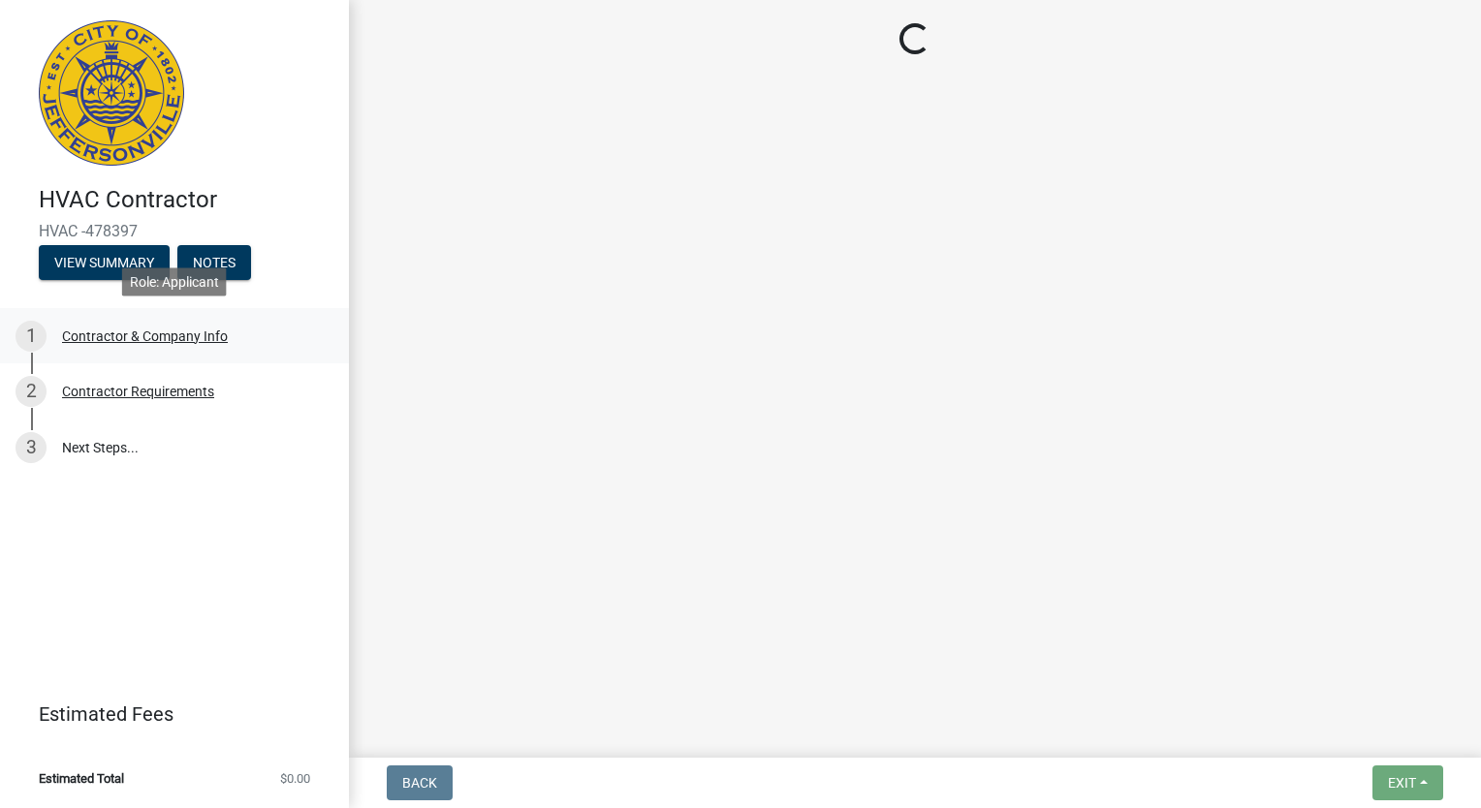
scroll to position [0, 0]
select select "CA"
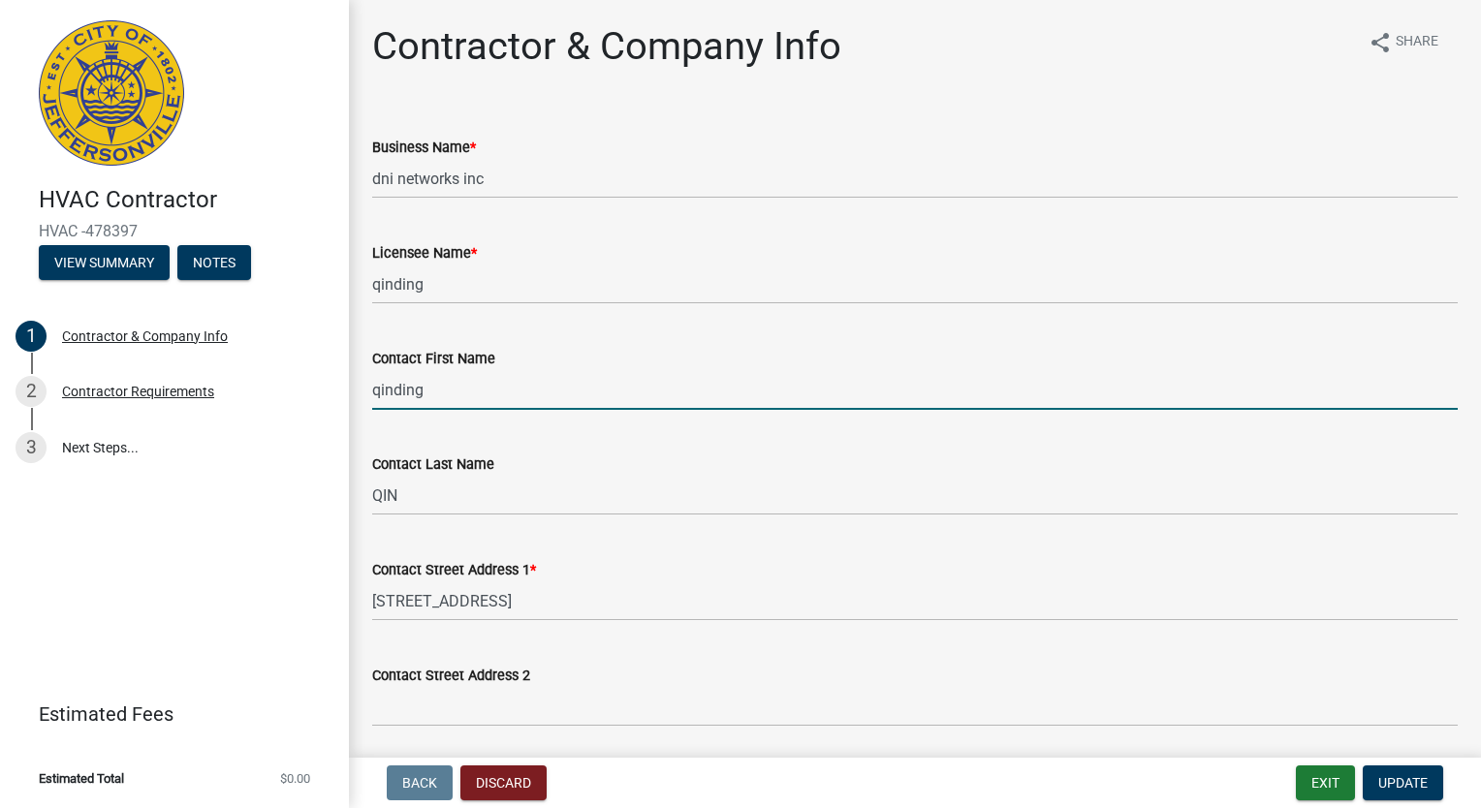
click at [450, 388] on input "qinding" at bounding box center [915, 390] width 1086 height 40
drag, startPoint x: 392, startPoint y: 392, endPoint x: 306, endPoint y: 394, distance: 85.3
click at [309, 394] on div "HVAC Contractor HVAC -478397 View Summary Notes 1 Contractor & Company Info 2 C…" at bounding box center [740, 404] width 1481 height 808
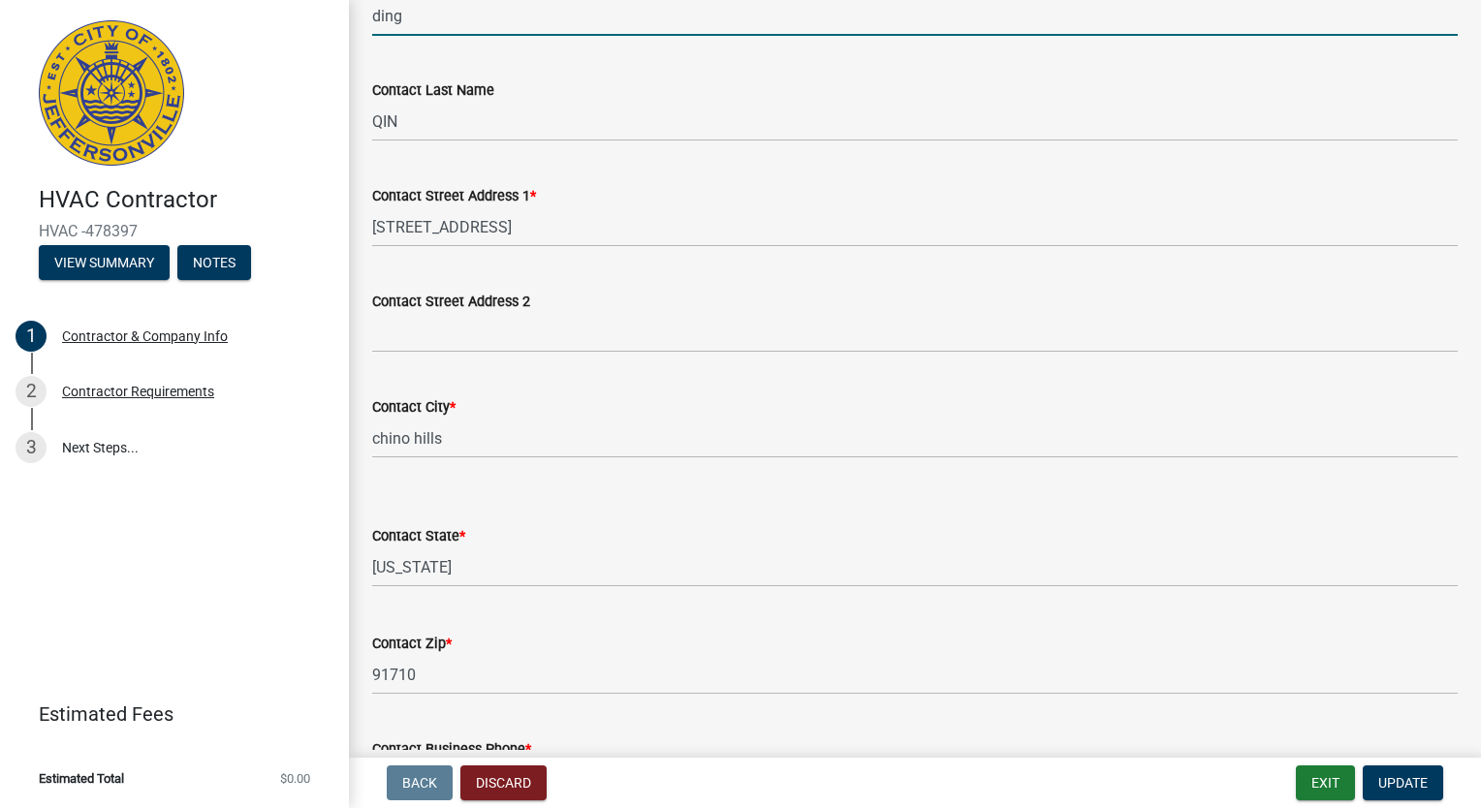
scroll to position [582, 0]
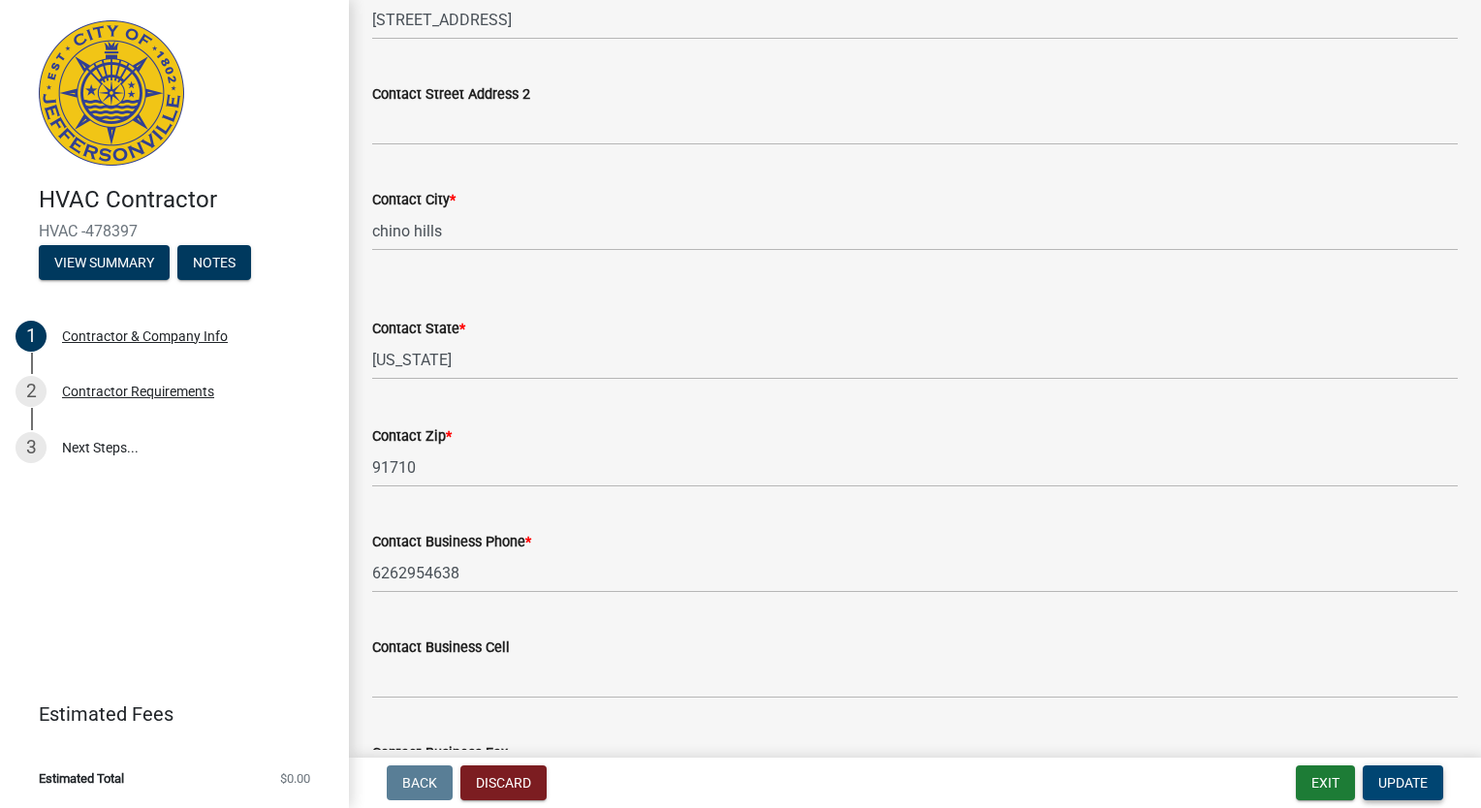
type input "ding"
click at [1407, 784] on span "Update" at bounding box center [1402, 783] width 49 height 16
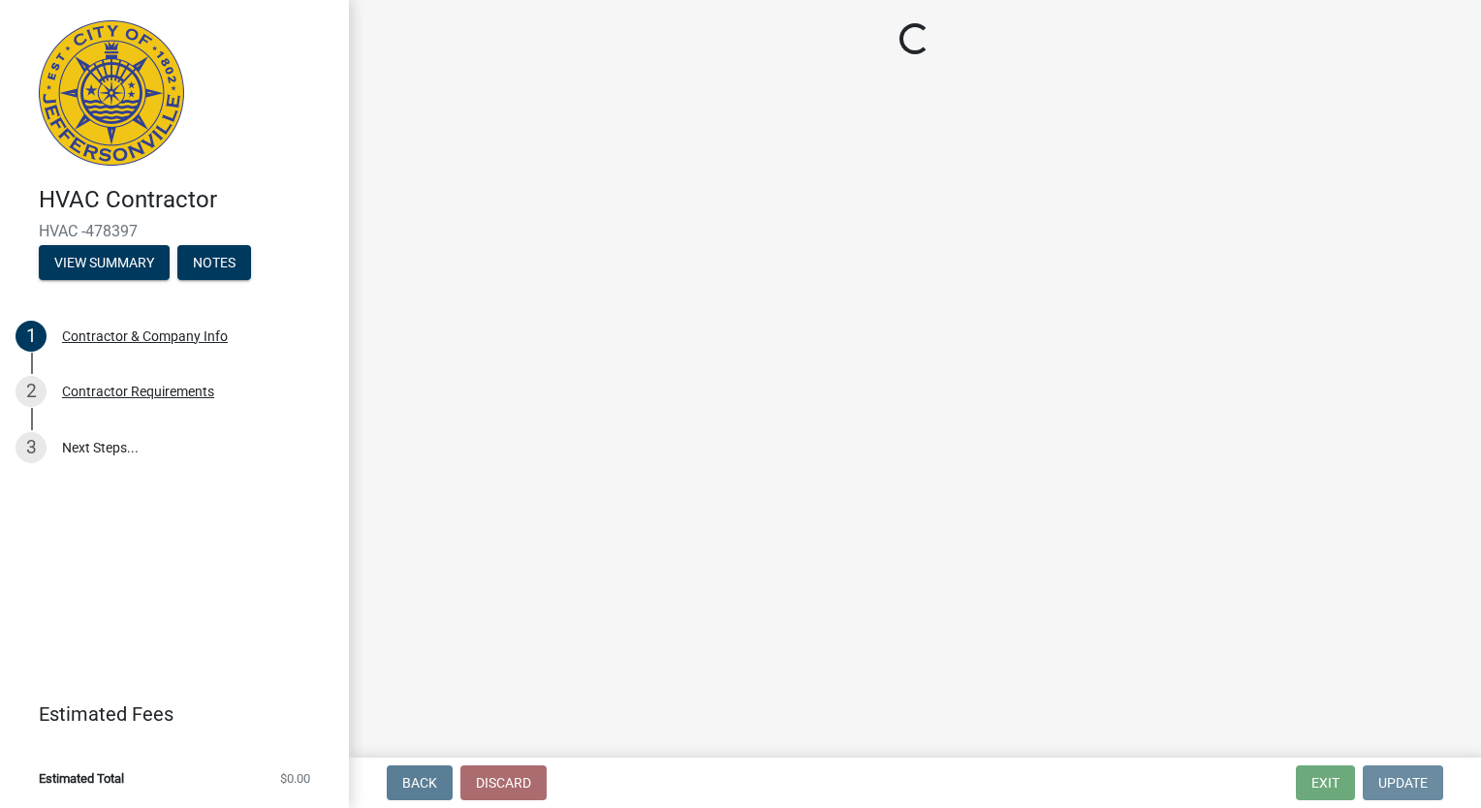
scroll to position [0, 0]
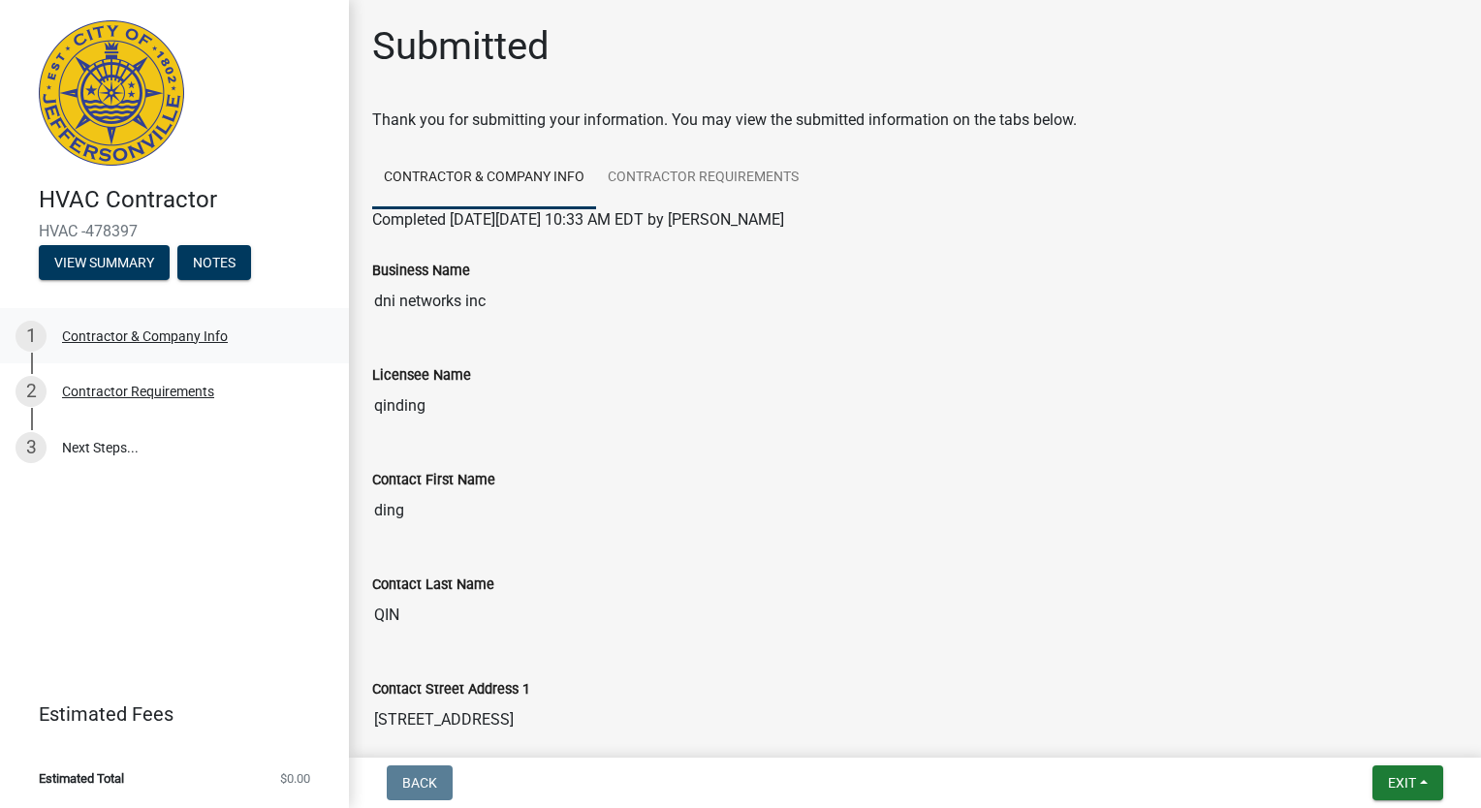
click at [176, 342] on div "Contractor & Company Info" at bounding box center [145, 337] width 166 height 14
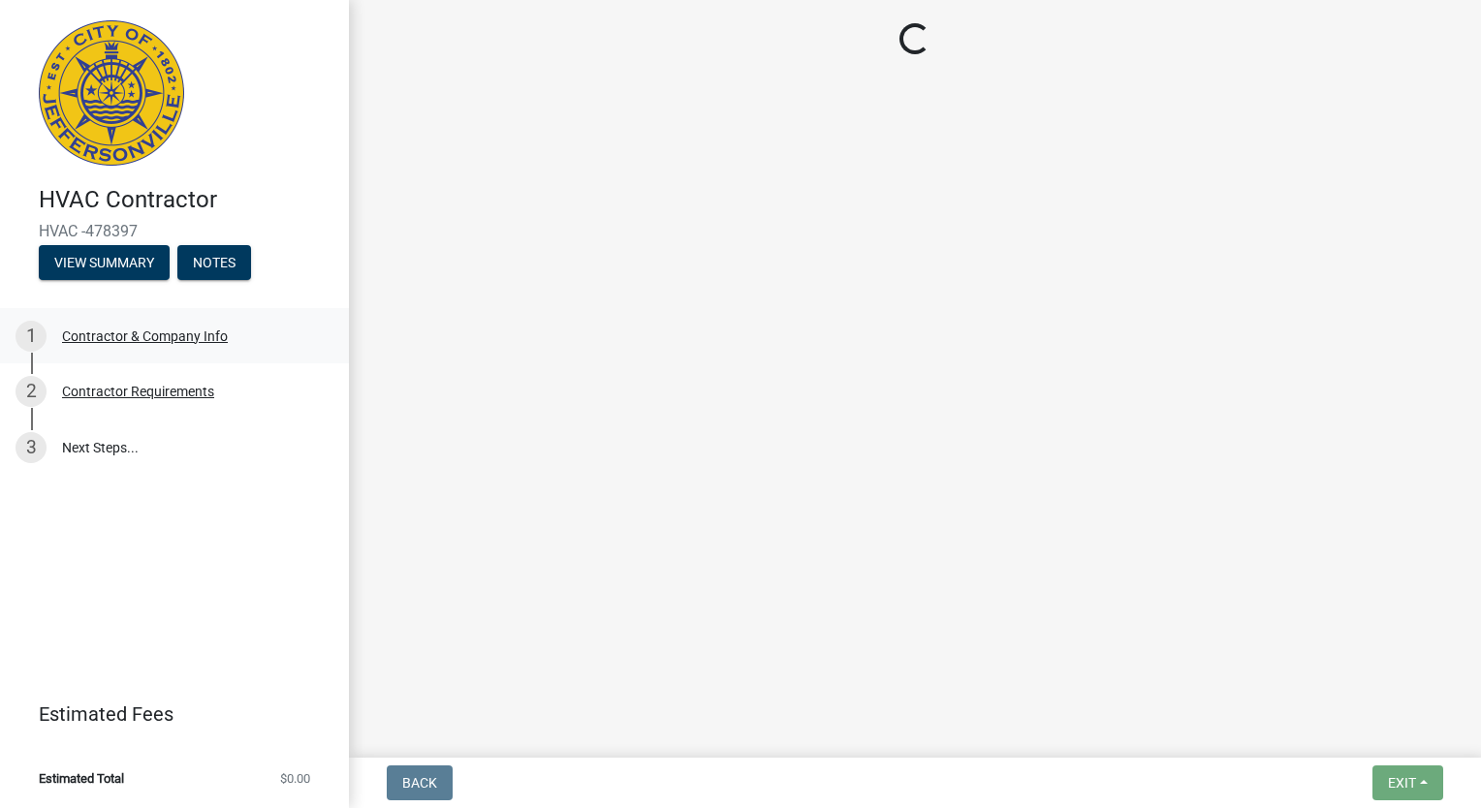
select select "CA"
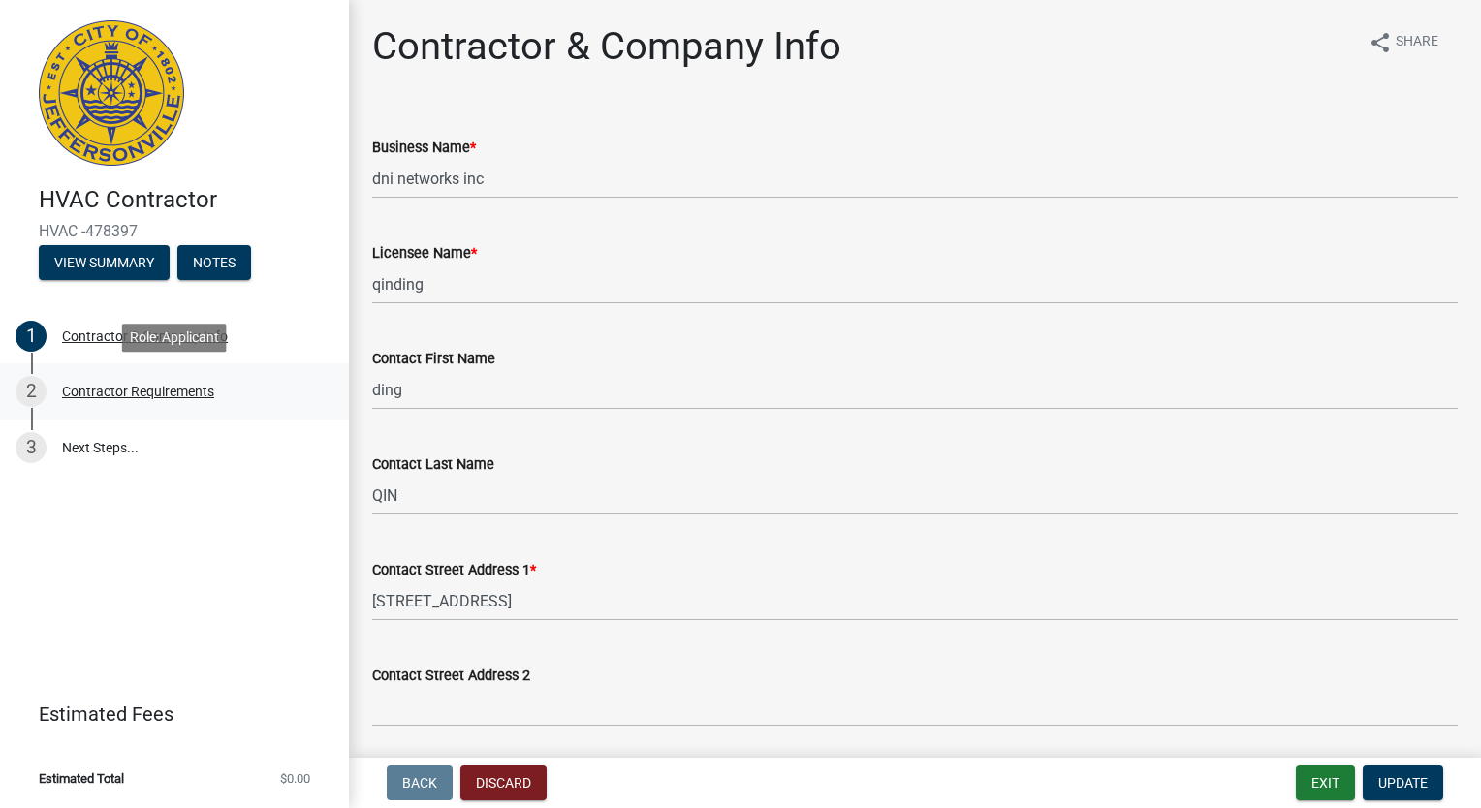
click at [167, 402] on div "2 Contractor Requirements" at bounding box center [167, 391] width 302 height 31
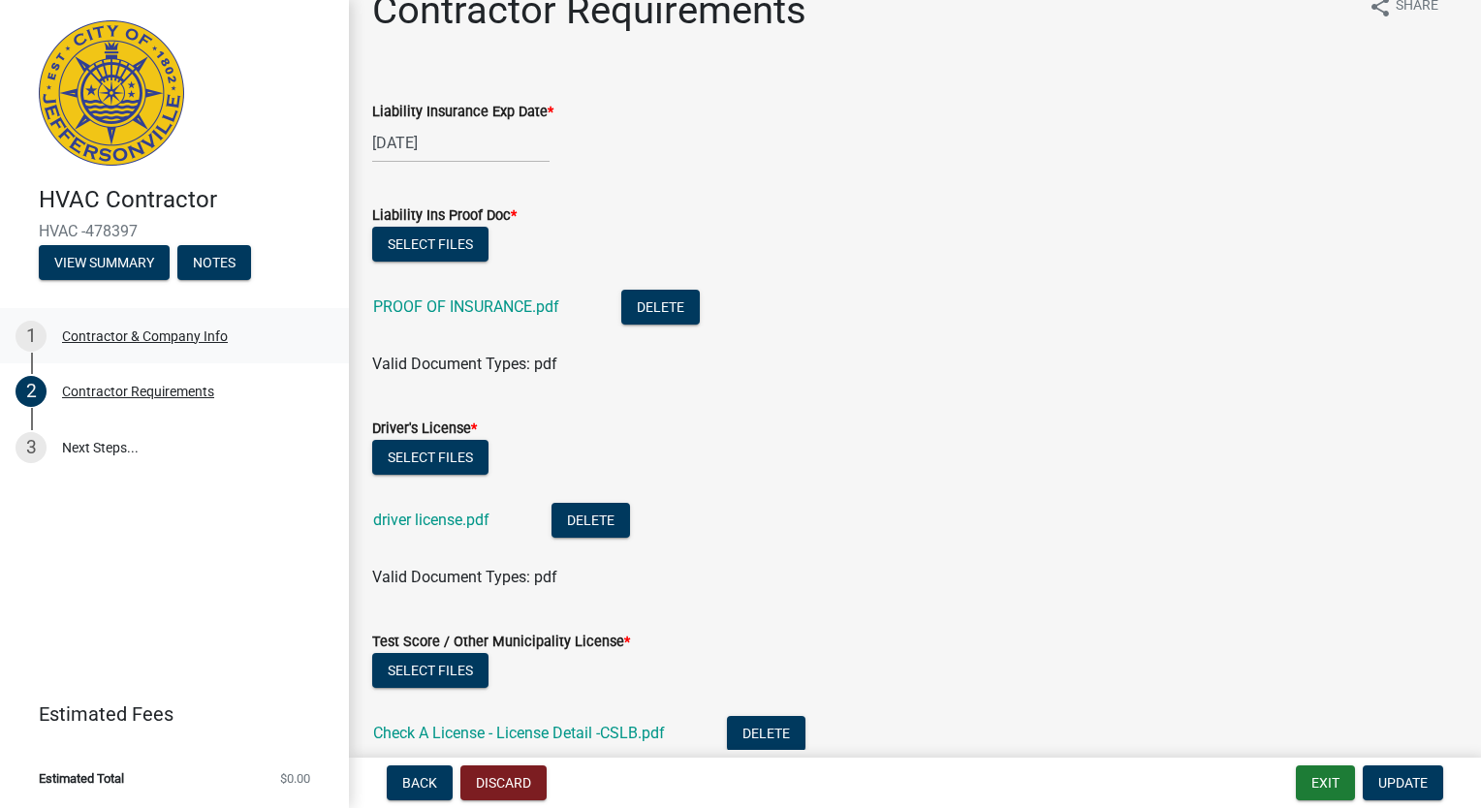
scroll to position [31, 0]
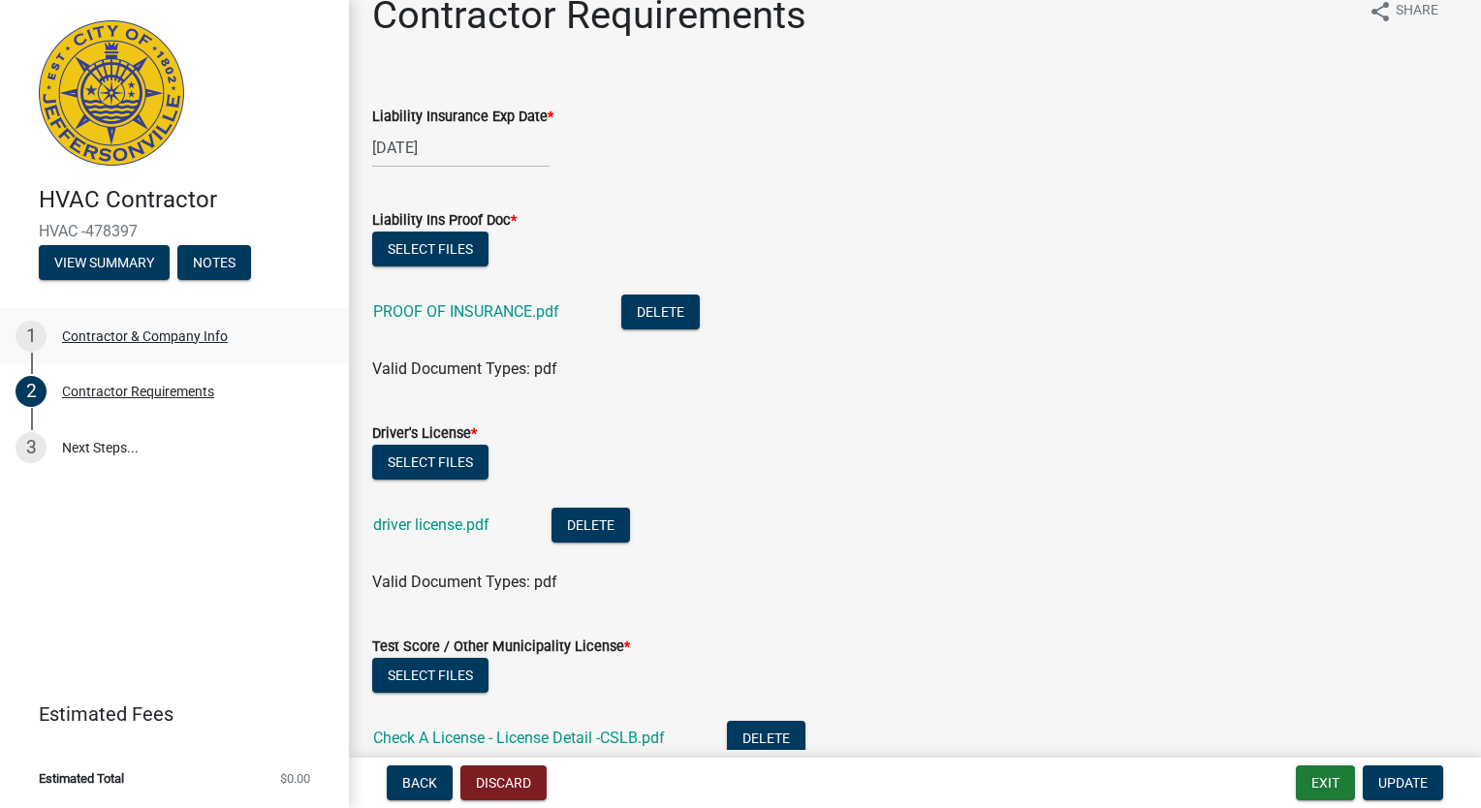
click at [163, 342] on div "Contractor & Company Info" at bounding box center [145, 337] width 166 height 14
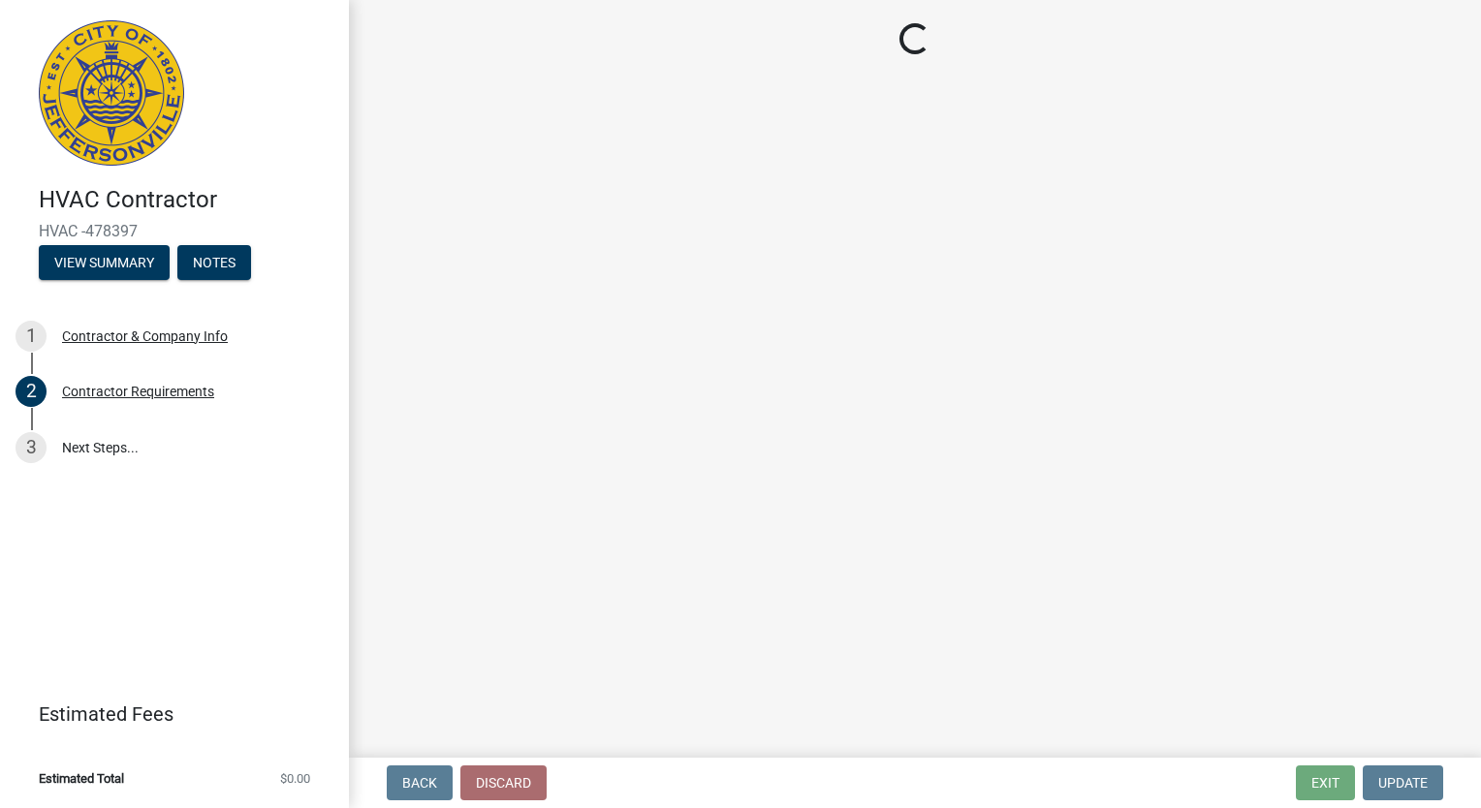
select select "CA"
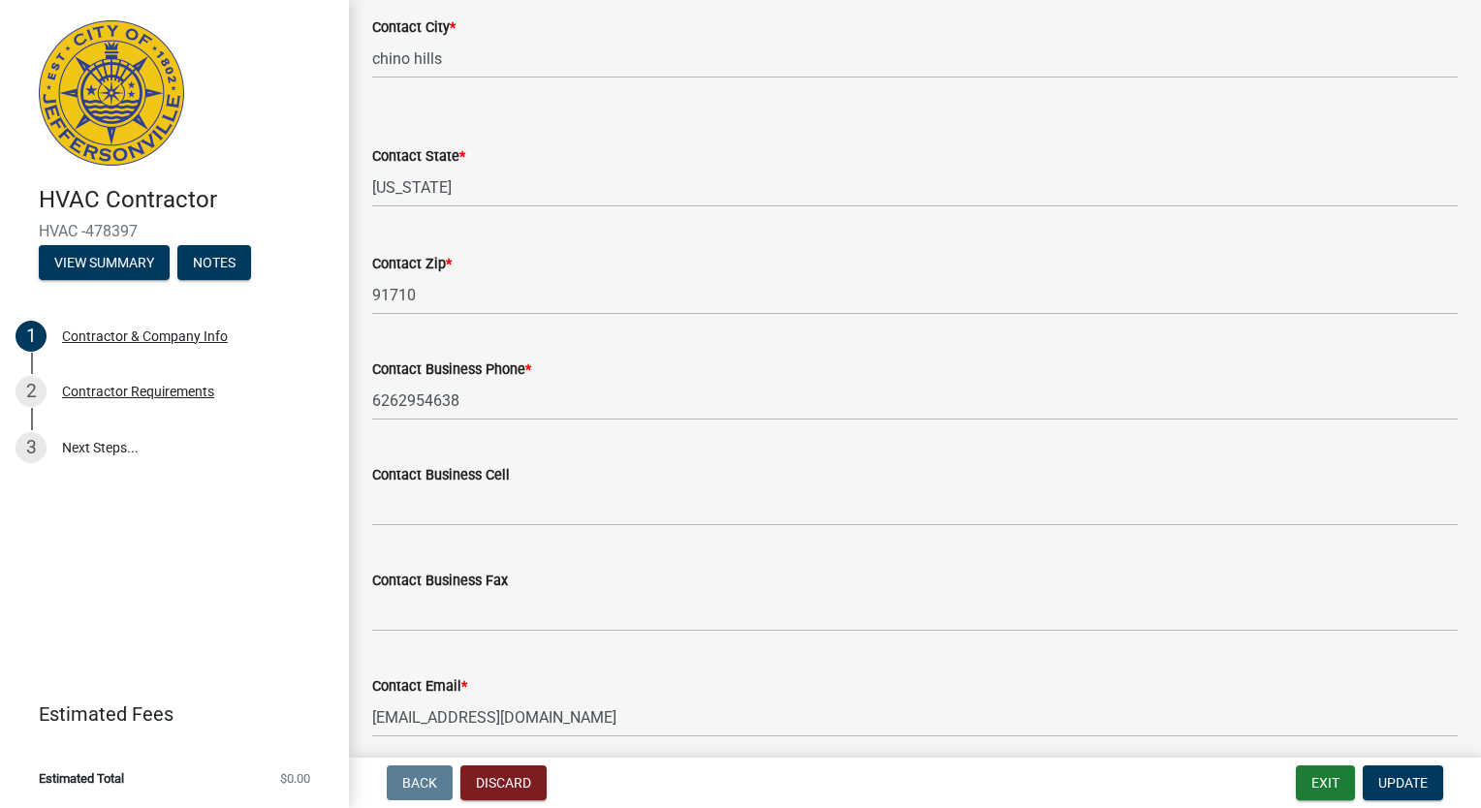
scroll to position [775, 0]
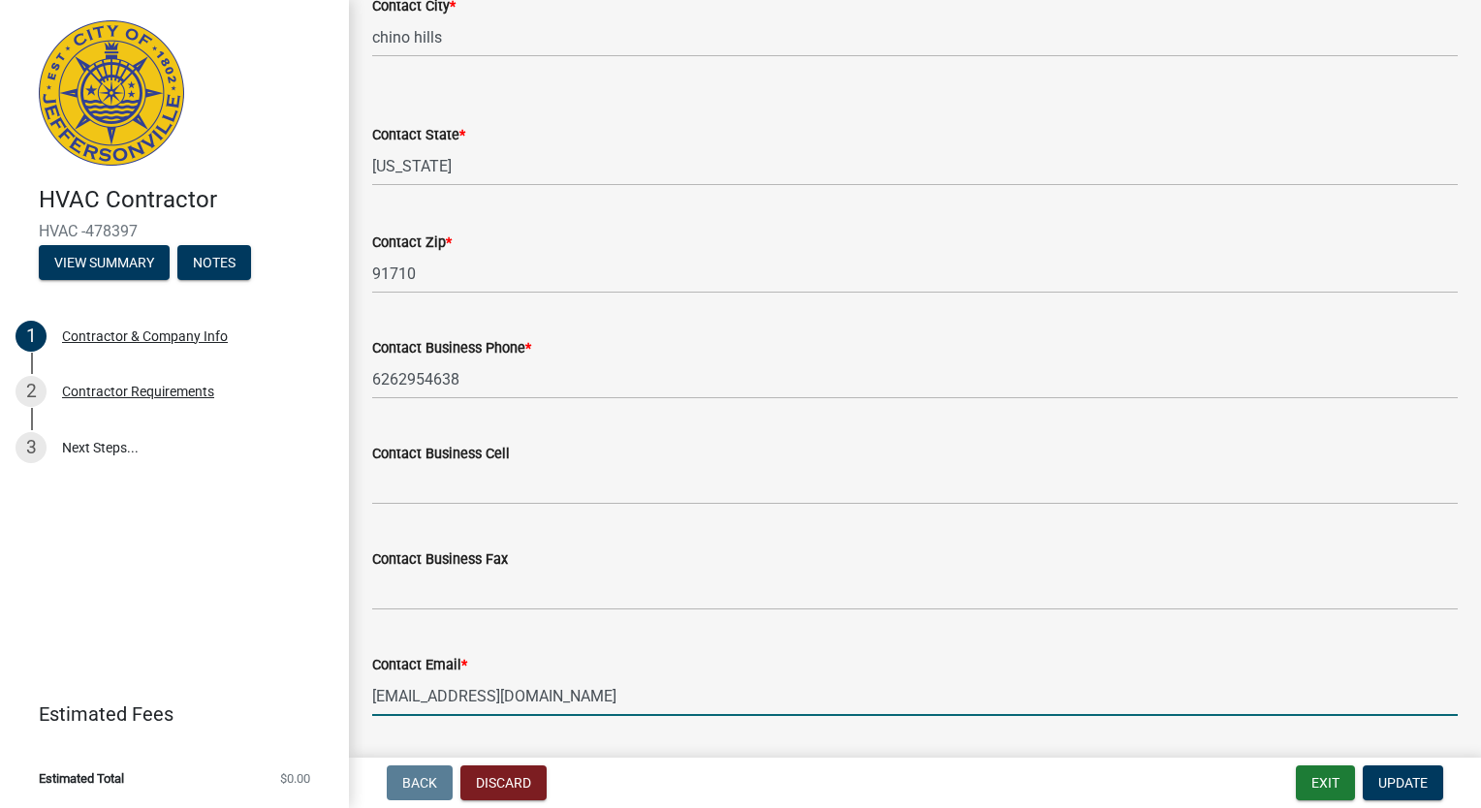
click at [823, 677] on input "[EMAIL_ADDRESS][DOMAIN_NAME]" at bounding box center [915, 697] width 1086 height 40
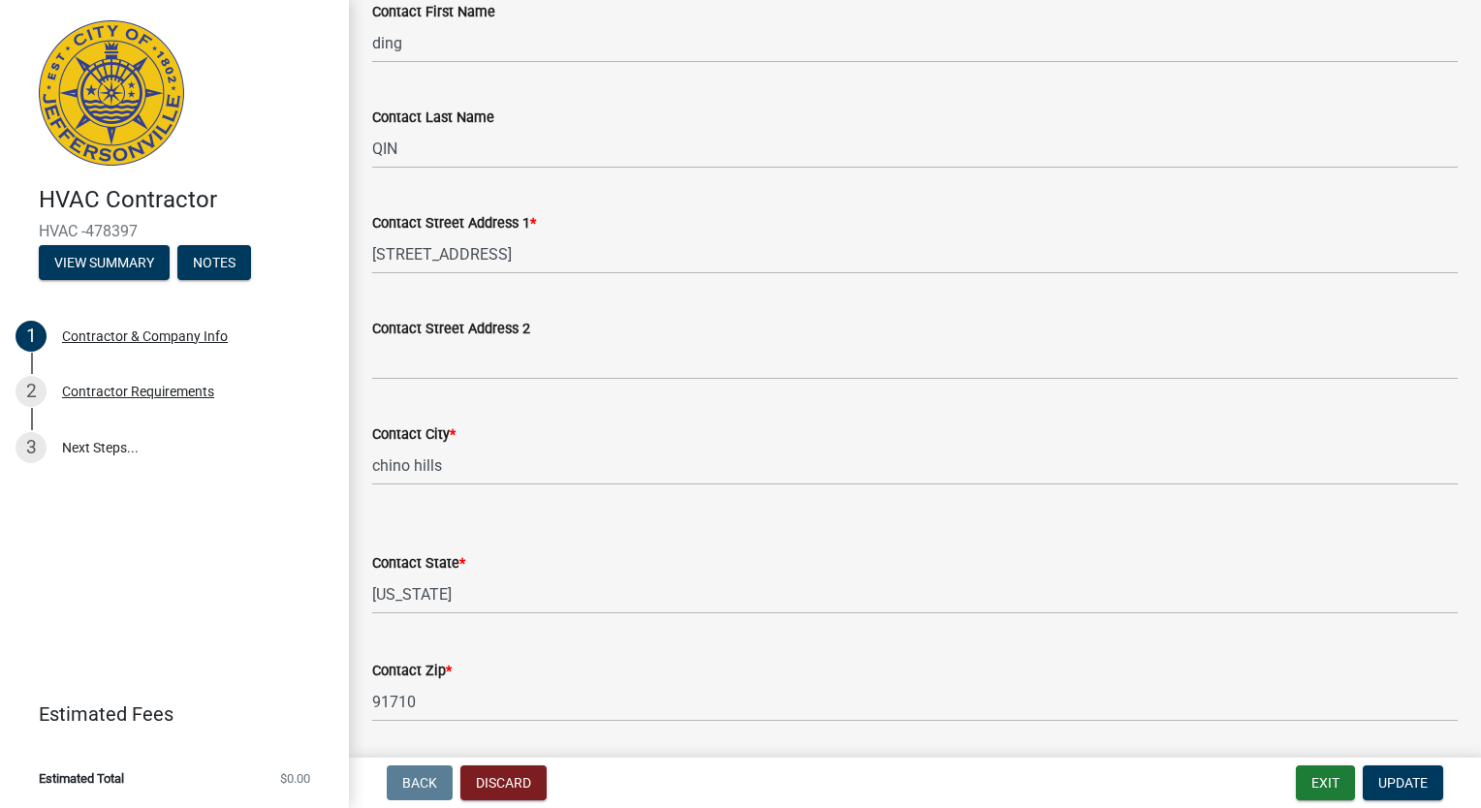
scroll to position [291, 0]
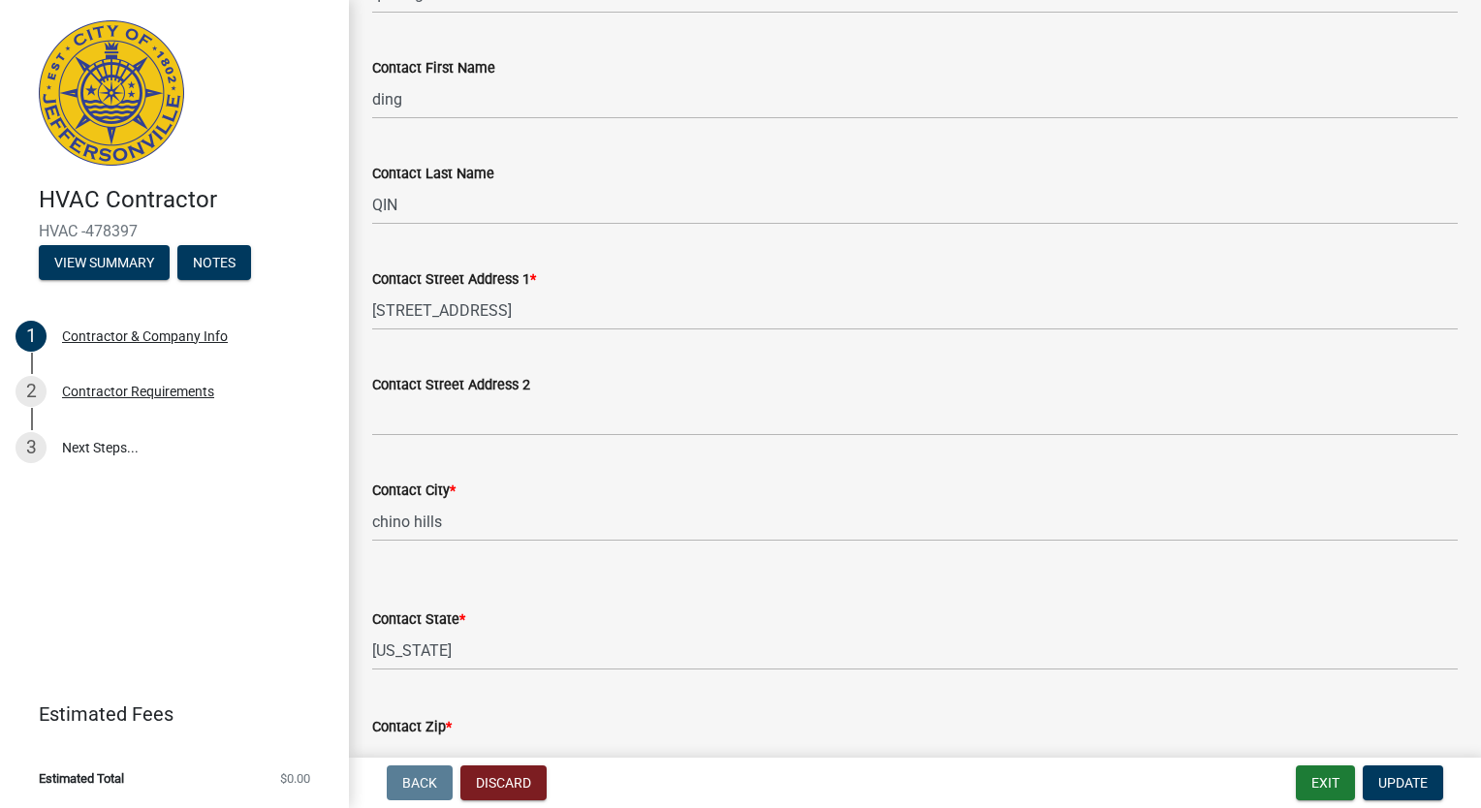
click at [1024, 455] on div "Contact City * [GEOGRAPHIC_DATA]" at bounding box center [915, 497] width 1086 height 90
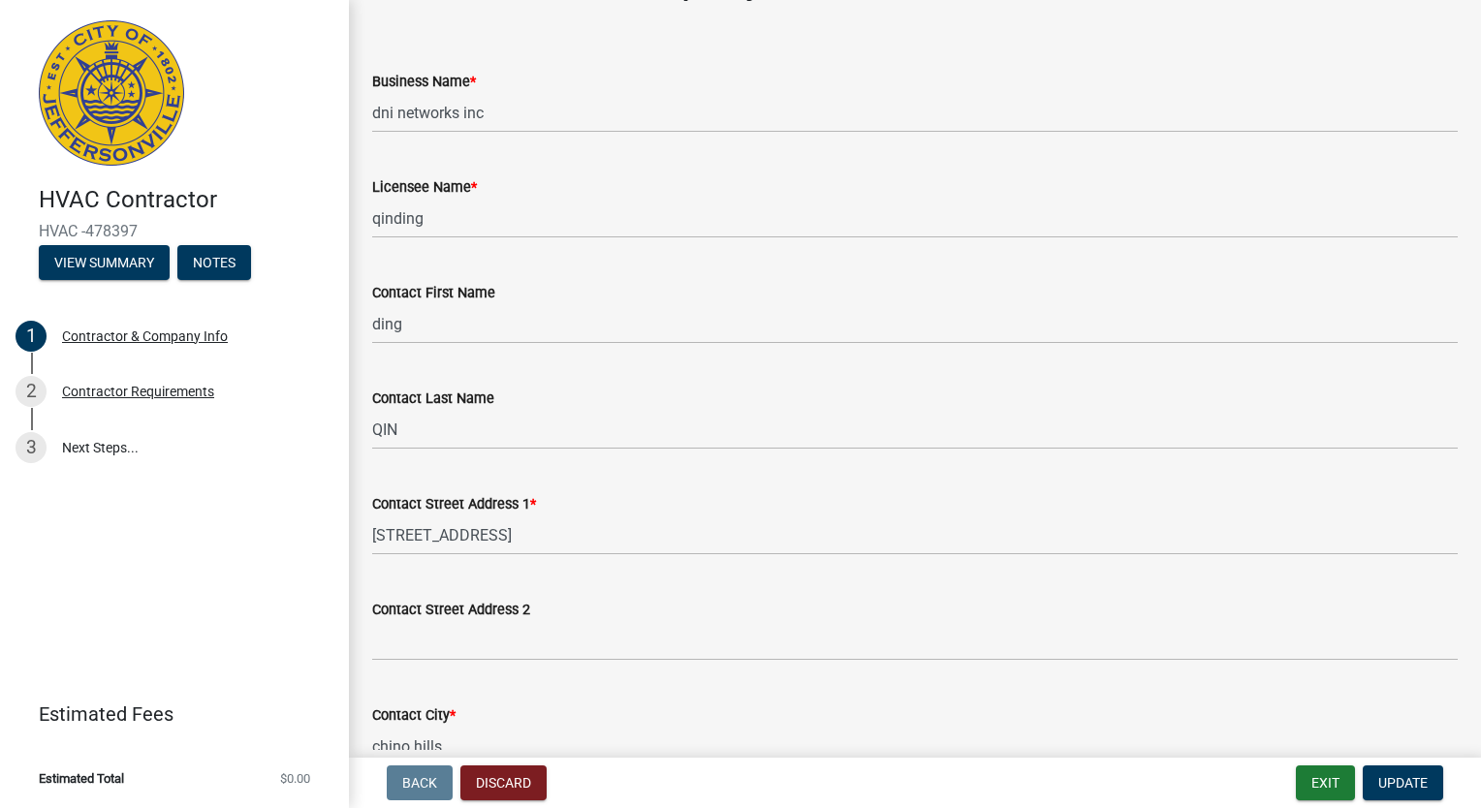
scroll to position [0, 0]
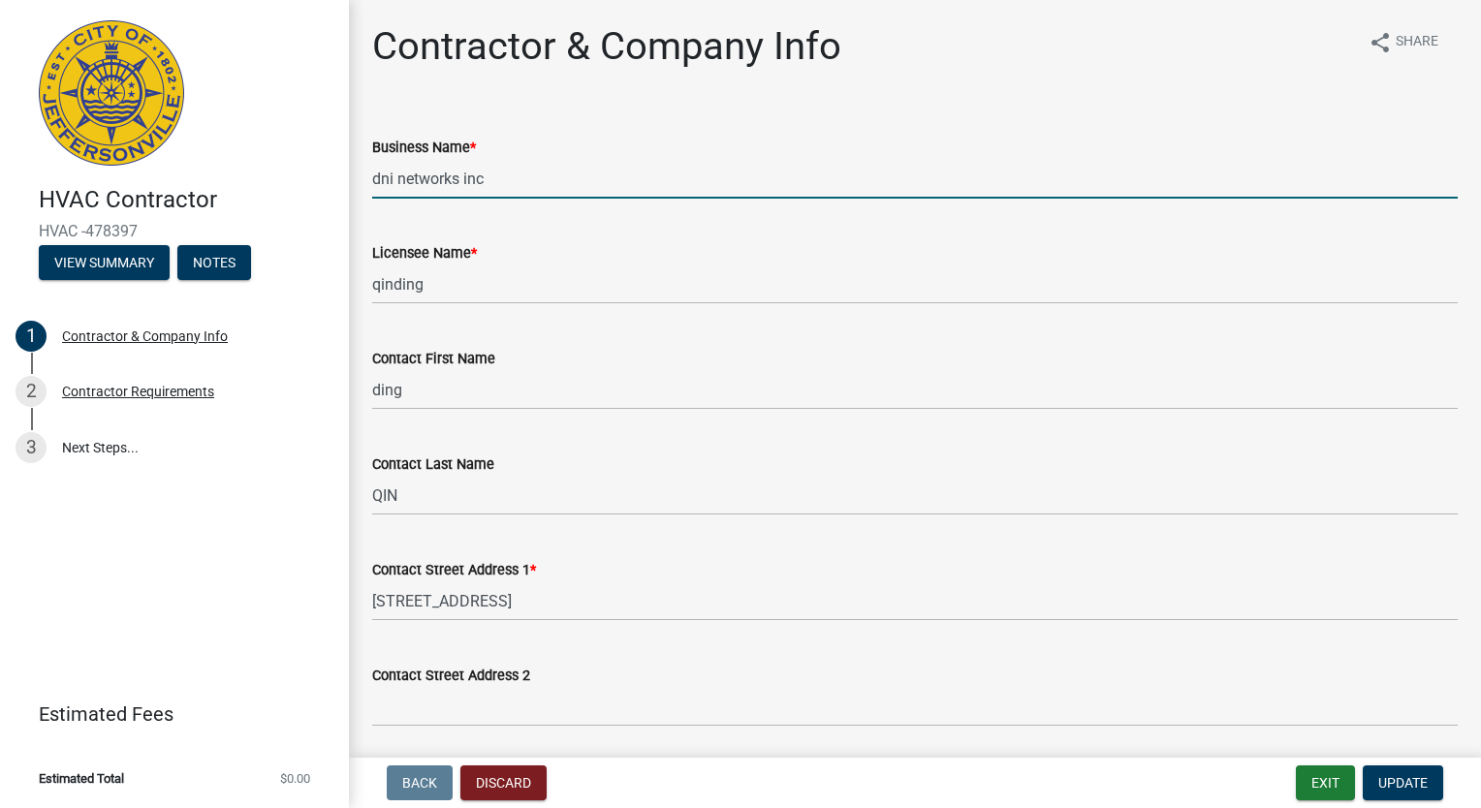
drag, startPoint x: 496, startPoint y: 188, endPoint x: 571, endPoint y: 110, distance: 107.6
click at [467, 132] on div "Business Name * dni networks inc" at bounding box center [915, 154] width 1086 height 90
click at [671, 96] on div "Contractor & Company Info share Share Business Name * dni networks inc Licensee…" at bounding box center [915, 773] width 1115 height 1501
